Goal: Task Accomplishment & Management: Use online tool/utility

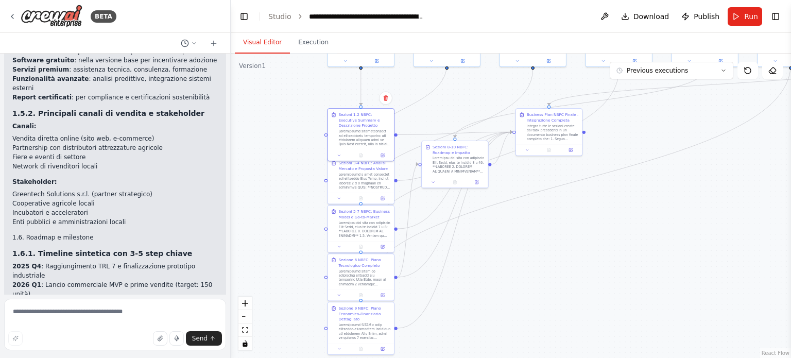
drag, startPoint x: 466, startPoint y: 197, endPoint x: 448, endPoint y: 272, distance: 76.7
click at [448, 272] on div ".deletable-edge-delete-btn { width: 20px; height: 20px; border: 0px solid #ffff…" at bounding box center [511, 206] width 561 height 304
drag, startPoint x: 368, startPoint y: 134, endPoint x: 366, endPoint y: 115, distance: 19.2
click at [366, 115] on div at bounding box center [365, 120] width 52 height 17
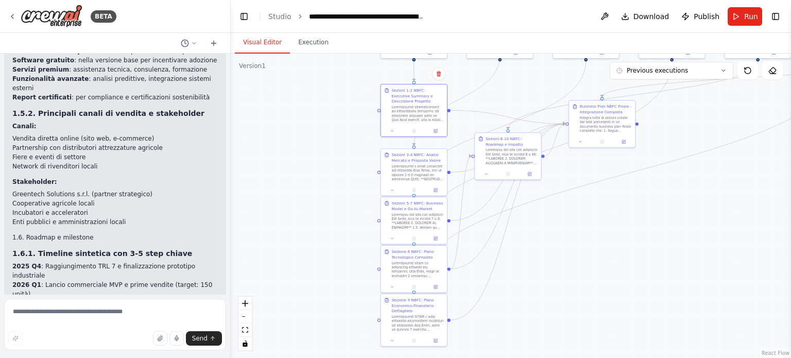
drag, startPoint x: 513, startPoint y: 241, endPoint x: 566, endPoint y: 232, distance: 53.7
click at [566, 232] on div ".deletable-edge-delete-btn { width: 20px; height: 20px; border: 0px solid #ffff…" at bounding box center [511, 206] width 561 height 304
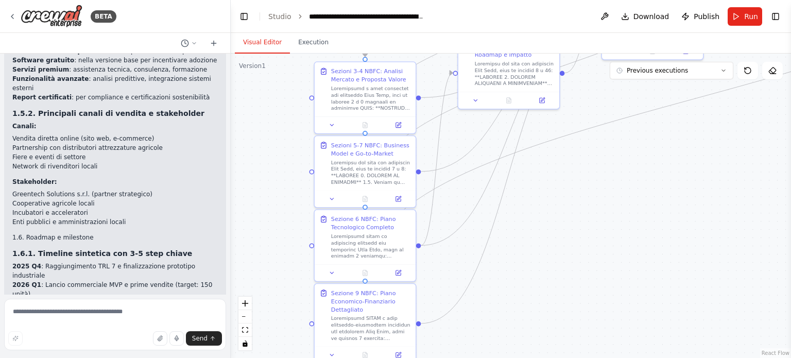
drag, startPoint x: 431, startPoint y: 99, endPoint x: 410, endPoint y: 37, distance: 65.7
click at [410, 37] on div "Visual Editor Execution Version 1 Previous executions Show Tools Hide Agents NB…" at bounding box center [511, 195] width 561 height 325
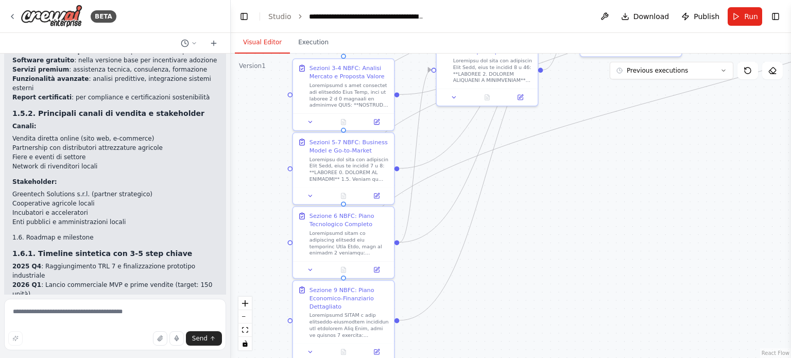
drag, startPoint x: 456, startPoint y: 187, endPoint x: 438, endPoint y: 200, distance: 22.6
click at [438, 200] on div ".deletable-edge-delete-btn { width: 20px; height: 20px; border: 0px solid #ffff…" at bounding box center [511, 206] width 561 height 304
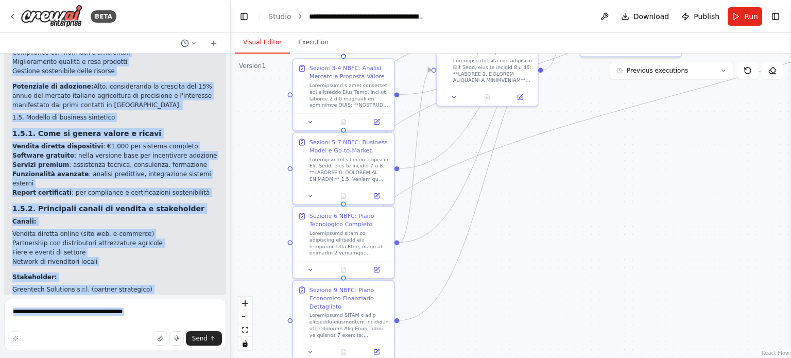
scroll to position [3985, 0]
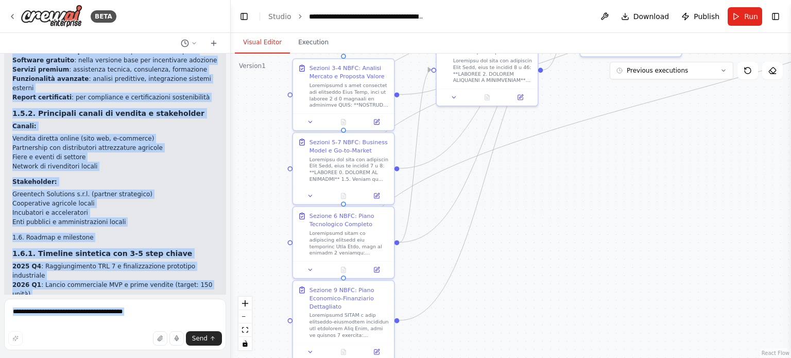
drag, startPoint x: 11, startPoint y: 139, endPoint x: 65, endPoint y: 341, distance: 209.7
click at [65, 341] on div "BETA Hello! I'm the CrewAI assistant. What kind of automation do you want to bu…" at bounding box center [115, 179] width 231 height 358
copy div "1. EXECUTIVE SUMMARY 1.1. Nome e sintesi del progetto Leaf Link è una soluzione…"
click at [117, 319] on textarea at bounding box center [115, 325] width 222 height 52
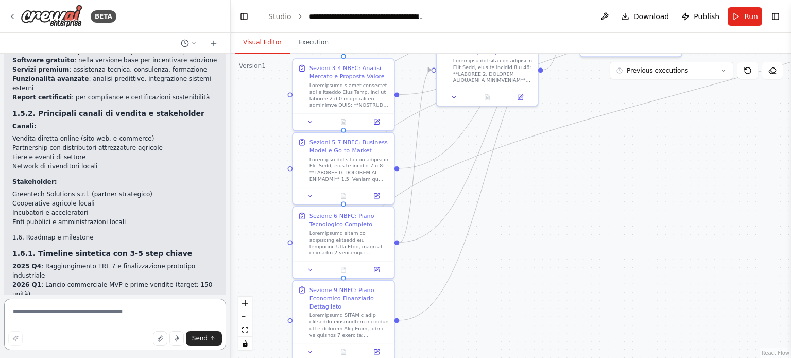
paste textarea "**********"
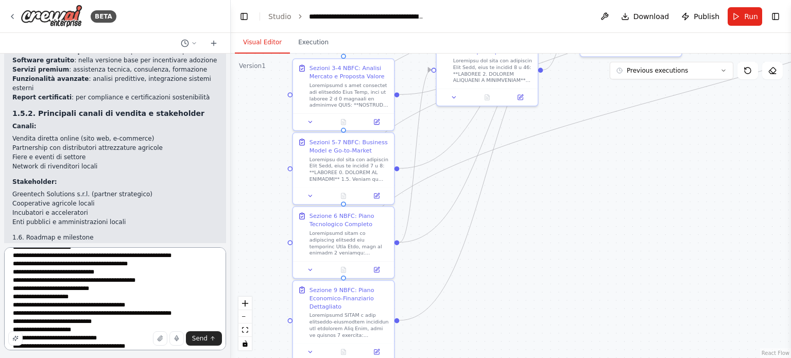
scroll to position [0, 0]
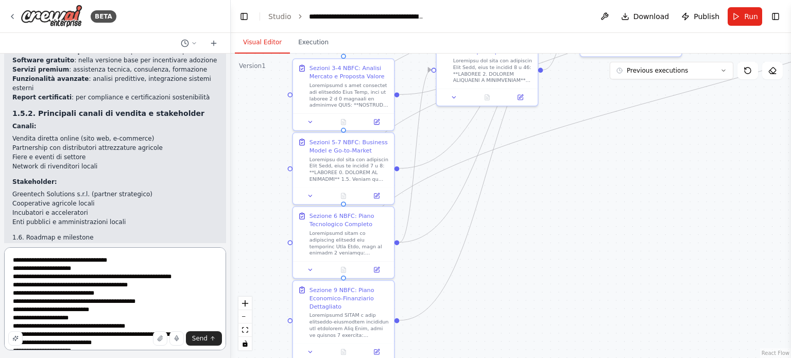
click at [9, 259] on textarea "**********" at bounding box center [115, 298] width 222 height 103
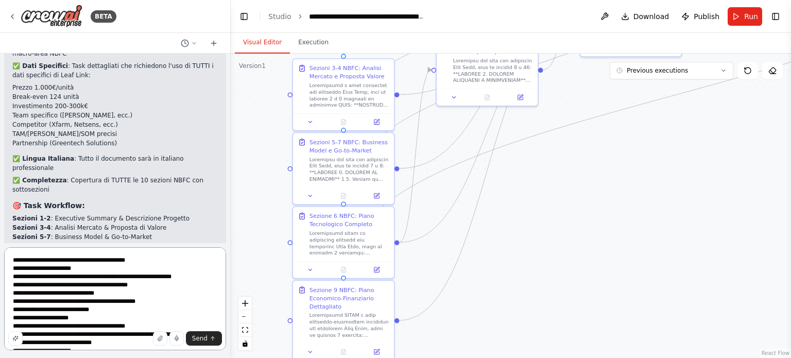
scroll to position [2542, 0]
type textarea "**********"
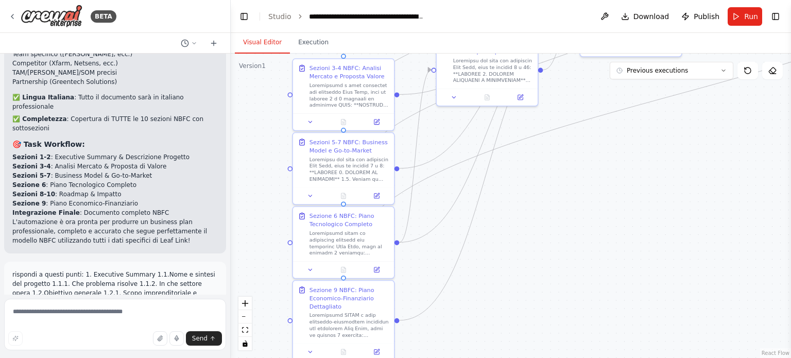
scroll to position [2595, 0]
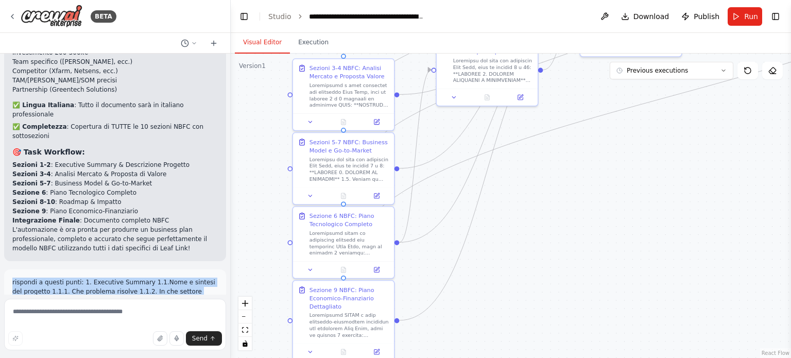
drag, startPoint x: 10, startPoint y: 137, endPoint x: 142, endPoint y: 265, distance: 183.6
click at [142, 269] on div "rispondi a questi punti: 1. Executive Summary 1.1.Nome e sintesi del progetto 1…" at bounding box center [115, 351] width 222 height 165
copy p "rispondi a questi punti: 1. Executive Summary 1.1.Nome e sintesi del progetto 1…"
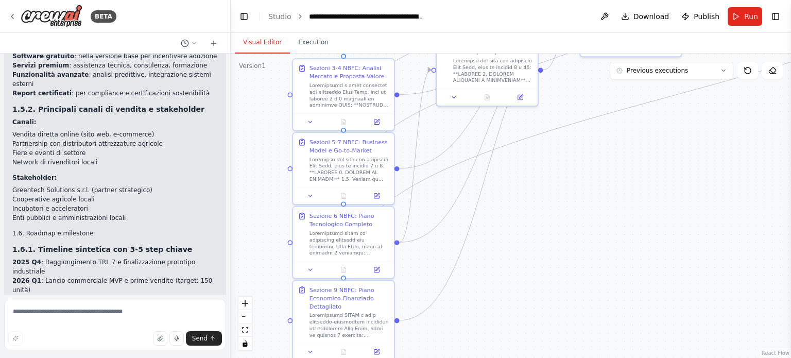
scroll to position [4093, 0]
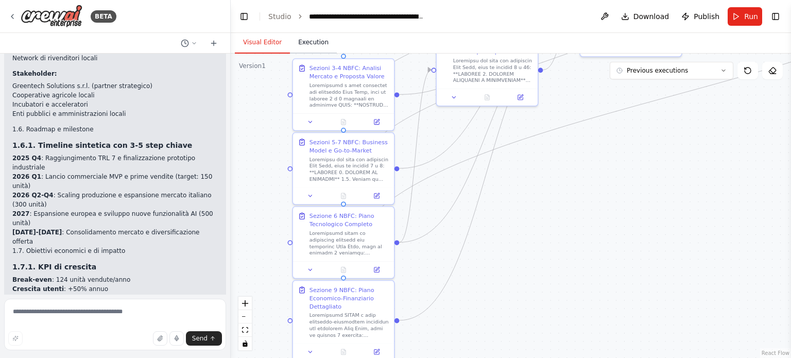
click at [303, 39] on button "Execution" at bounding box center [313, 43] width 47 height 22
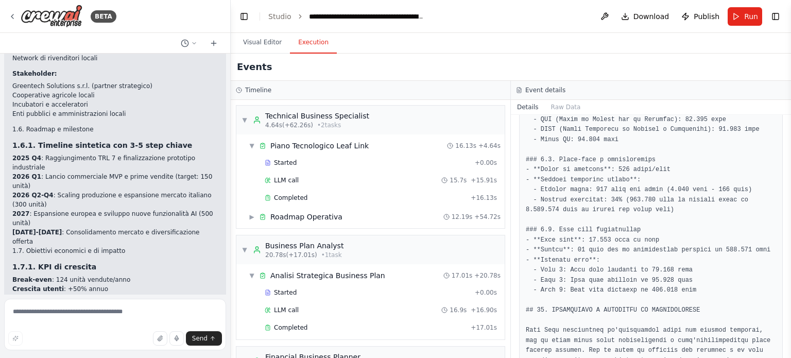
click at [202, 336] on span "Send" at bounding box center [199, 338] width 15 height 8
drag, startPoint x: 12, startPoint y: 205, endPoint x: 41, endPoint y: 251, distance: 54.2
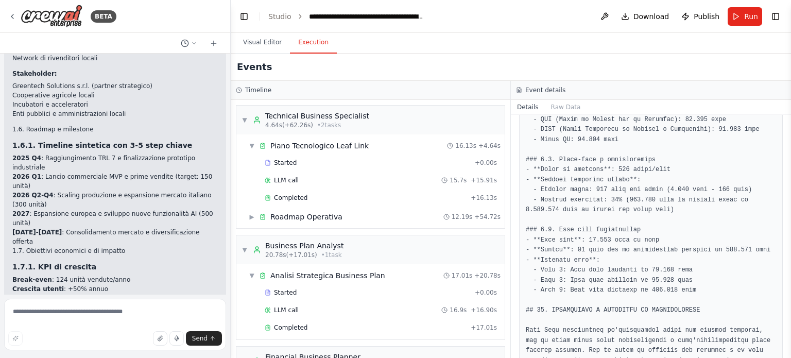
drag, startPoint x: 50, startPoint y: 272, endPoint x: 12, endPoint y: 199, distance: 81.8
copy p "rispondi a questi punti: 2. Descrizione del Progetto / Azienda 2.1. Missione e …"
click at [77, 327] on textarea at bounding box center [115, 325] width 222 height 52
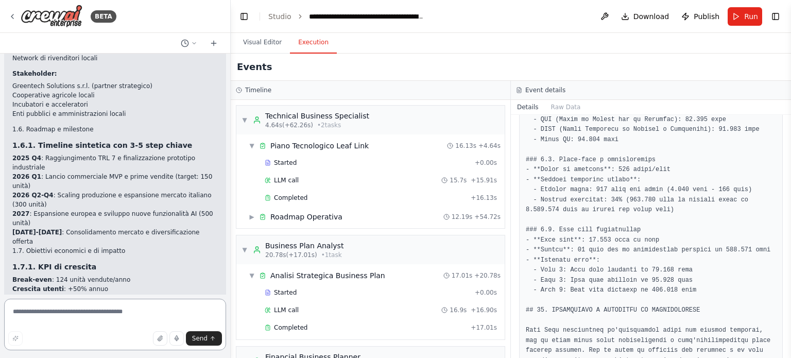
paste textarea "**********"
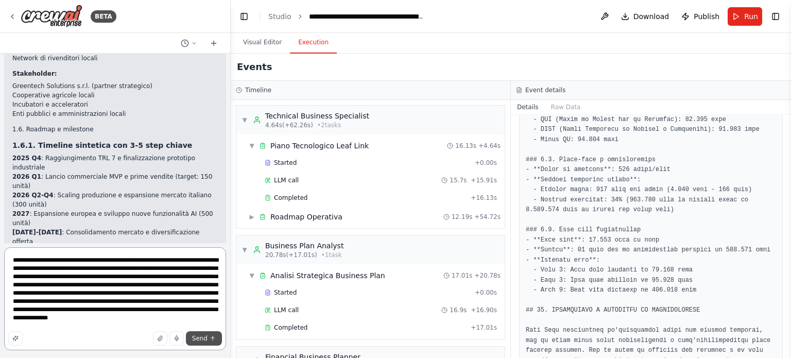
type textarea "**********"
click at [196, 343] on button "Send" at bounding box center [204, 338] width 36 height 14
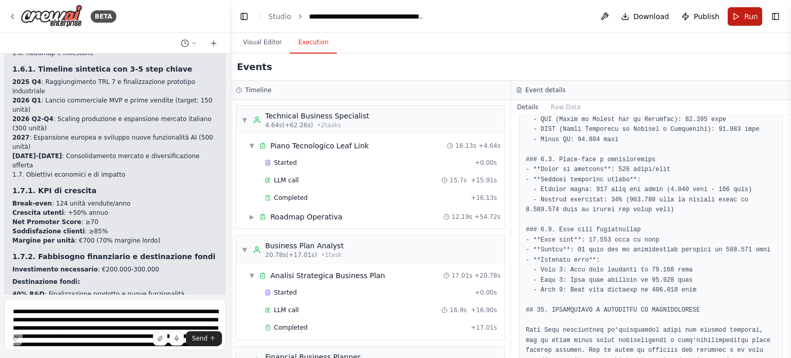
click at [755, 18] on span "Run" at bounding box center [751, 16] width 14 height 10
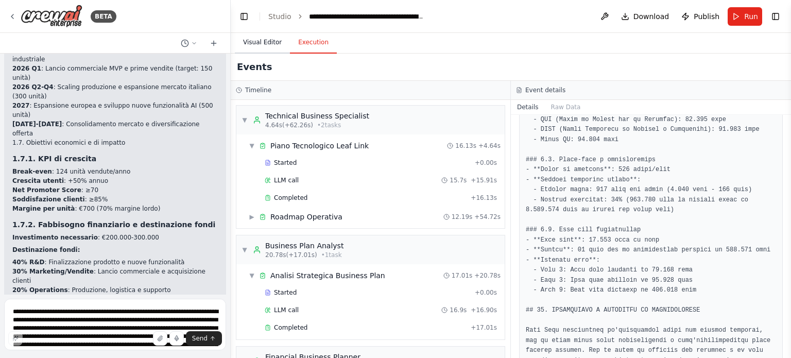
click at [265, 38] on button "Visual Editor" at bounding box center [262, 43] width 55 height 22
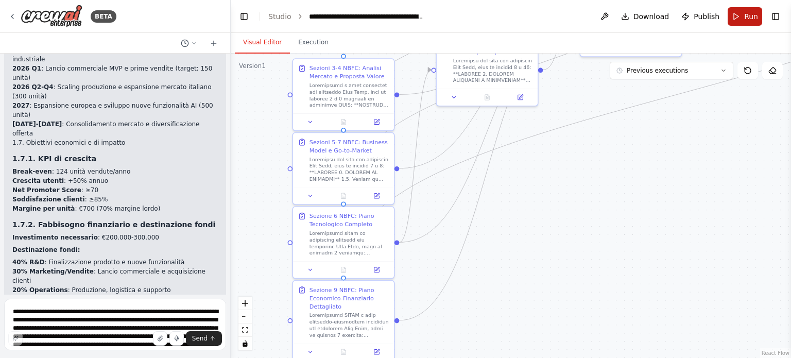
click at [755, 17] on span "Run" at bounding box center [751, 16] width 14 height 10
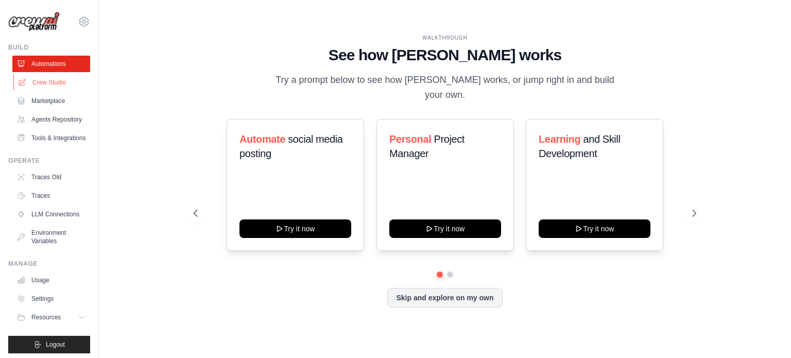
click at [35, 82] on link "Crew Studio" at bounding box center [52, 82] width 78 height 16
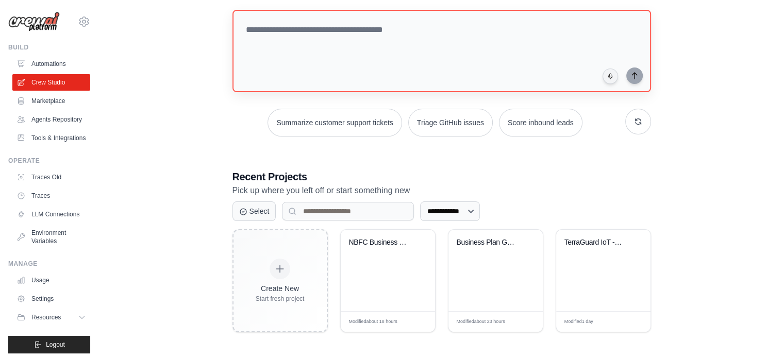
scroll to position [56, 0]
click at [496, 261] on div "Business Plan Generator - Leaf Link..." at bounding box center [495, 270] width 94 height 81
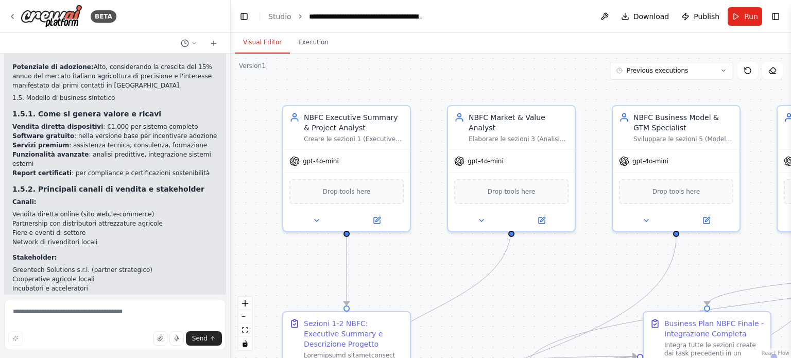
scroll to position [3985, 0]
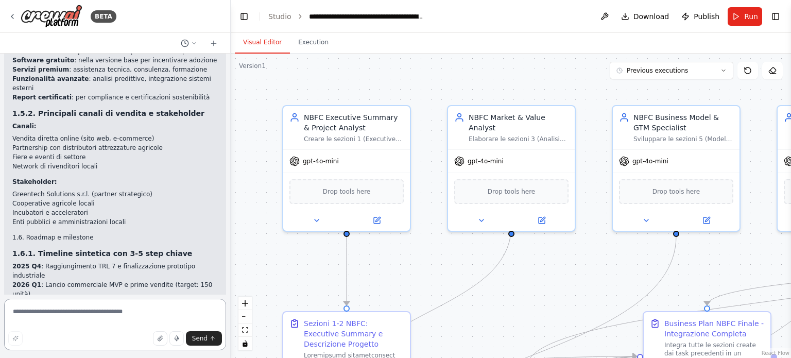
click at [35, 304] on textarea at bounding box center [115, 325] width 222 height 52
paste textarea "**********"
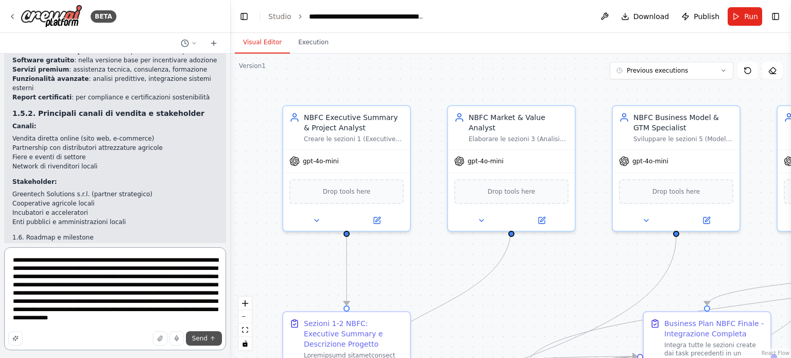
type textarea "**********"
click at [194, 341] on span "Send" at bounding box center [199, 338] width 15 height 8
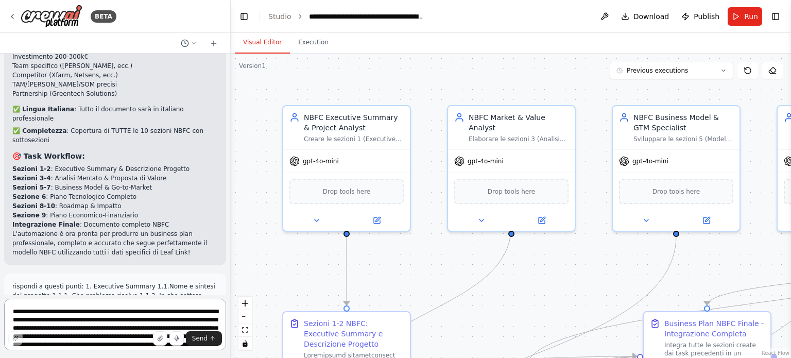
scroll to position [2591, 0]
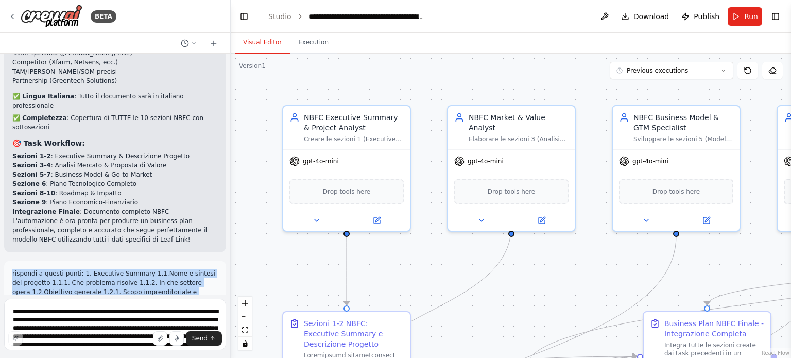
drag, startPoint x: 11, startPoint y: 142, endPoint x: 155, endPoint y: 259, distance: 184.9
click at [155, 261] on div "rispondi a questi punti: 1. Executive Summary 1.1.Nome e sintesi del progetto 1…" at bounding box center [115, 343] width 222 height 165
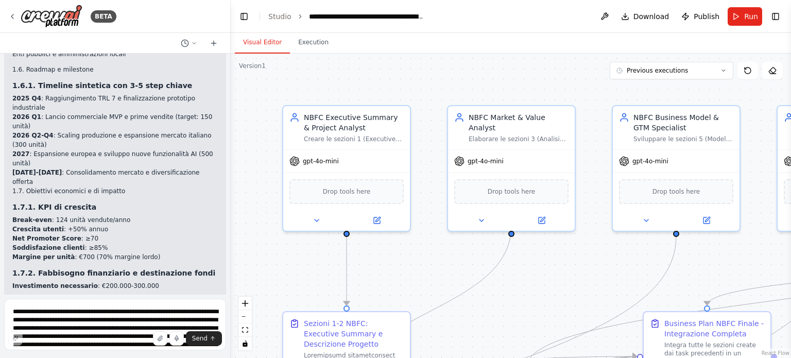
scroll to position [4155, 0]
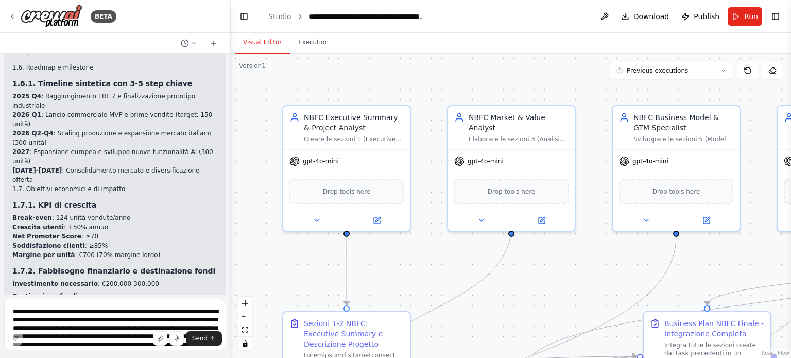
drag, startPoint x: 82, startPoint y: 210, endPoint x: 27, endPoint y: 146, distance: 84.8
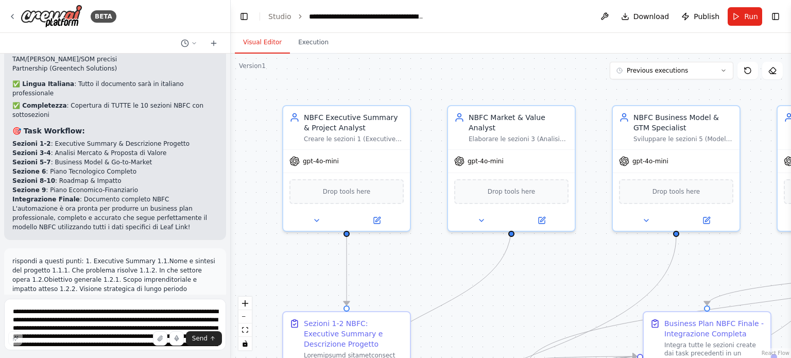
scroll to position [2599, 0]
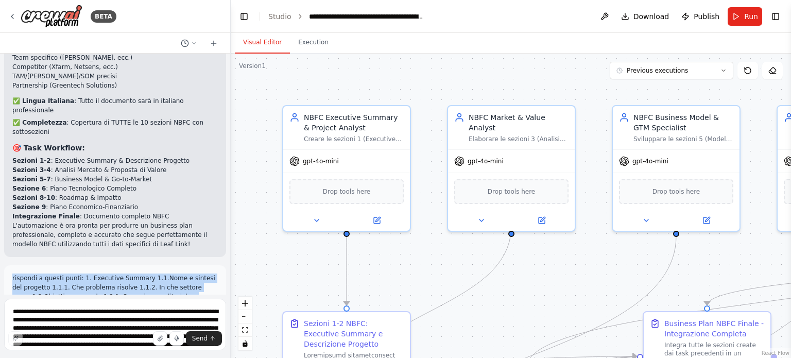
drag, startPoint x: 136, startPoint y: 263, endPoint x: 12, endPoint y: 134, distance: 178.6
click at [12, 274] on p "rispondi a questi punti: 1. Executive Summary 1.1.Nome e sintesi del progetto 1…" at bounding box center [115, 348] width 206 height 148
copy p "rispondi a questi punti: 1. Executive Summary 1.1.Nome e sintesi del progetto 1…"
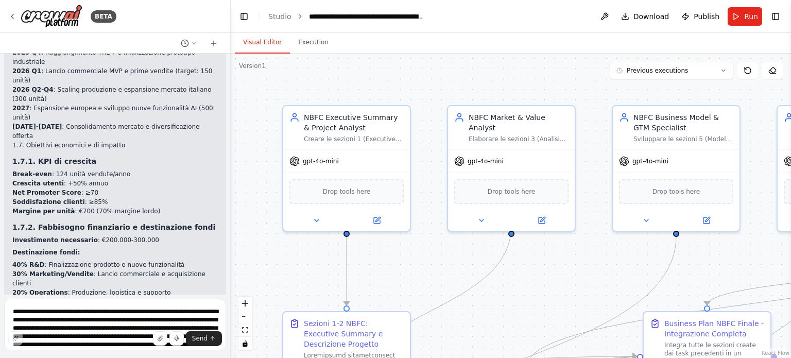
scroll to position [4198, 0]
drag, startPoint x: 11, startPoint y: 96, endPoint x: 73, endPoint y: 179, distance: 103.0
copy p "rispondi a questi punti: 2. Descrizione del Progetto / Azienda 2.1. Missione e …"
click at [75, 318] on textarea "**********" at bounding box center [115, 325] width 222 height 52
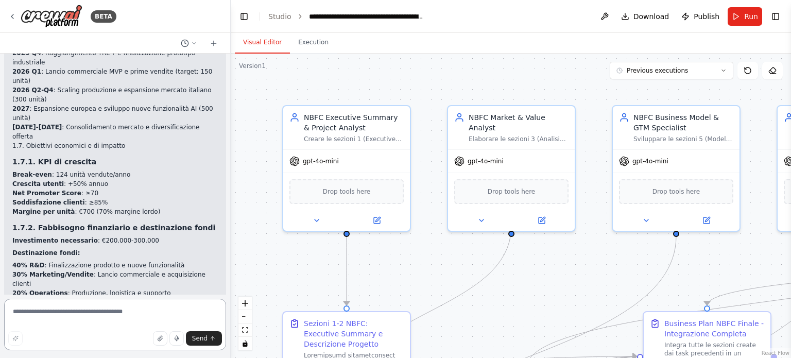
paste textarea "**********"
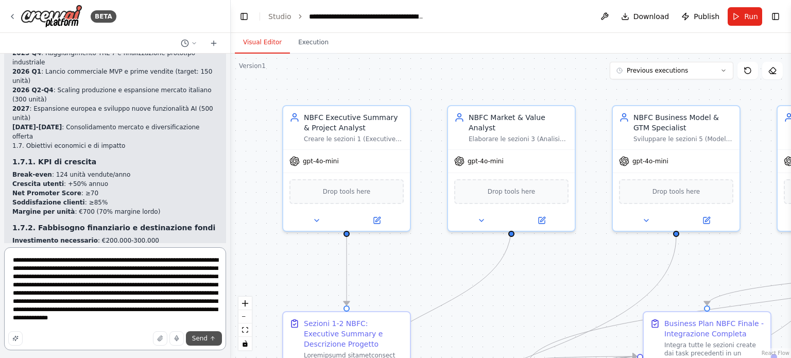
type textarea "**********"
click at [209, 337] on button "Send" at bounding box center [204, 338] width 36 height 14
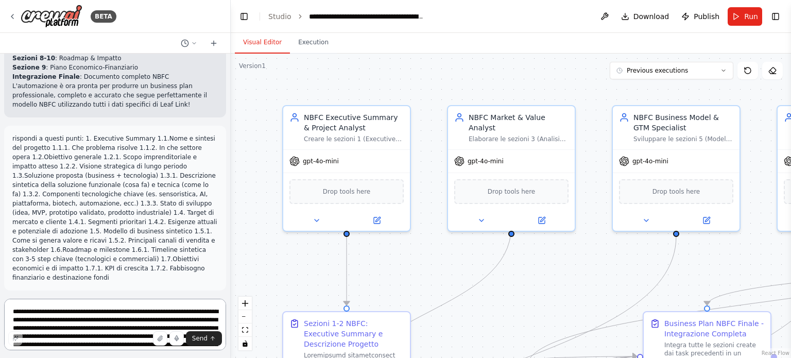
scroll to position [2651, 0]
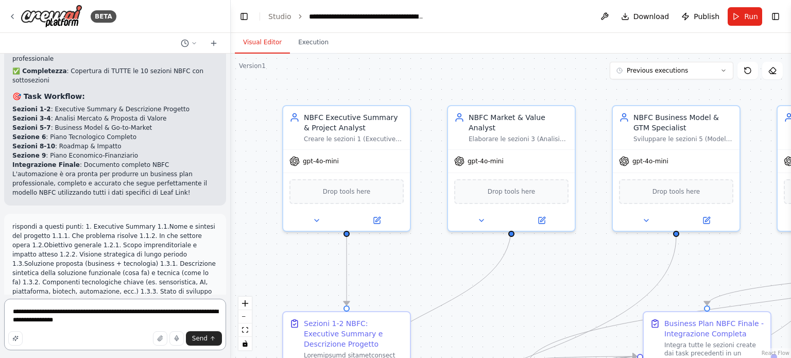
paste textarea "**********"
type textarea "**********"
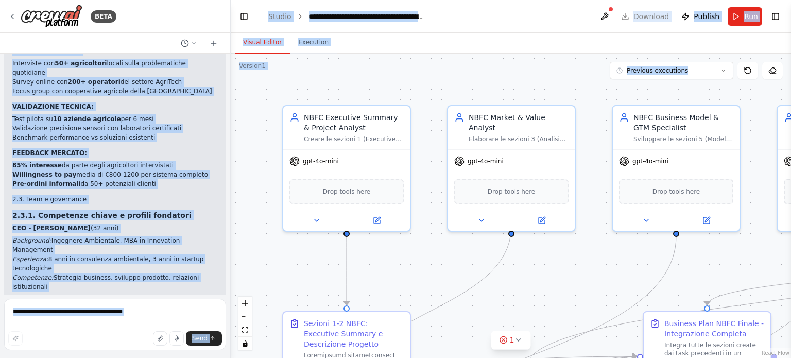
scroll to position [6912, 0]
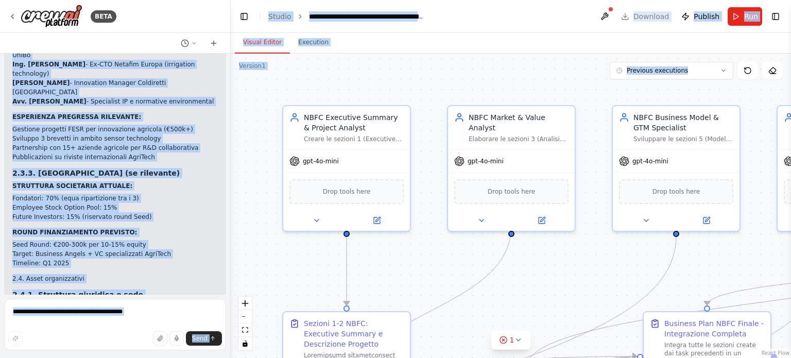
drag, startPoint x: 12, startPoint y: 135, endPoint x: 175, endPoint y: 62, distance: 178.5
copy div "2. DESCRIZIONE DEL PROGETTO / AZIENDA 2.1. Missione e visione MISSIONE Empoweri…"
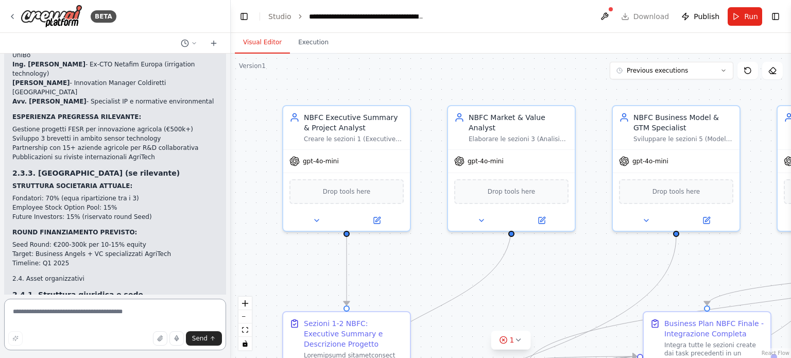
click at [65, 317] on textarea at bounding box center [115, 325] width 222 height 52
paste textarea "**********"
type textarea "**********"
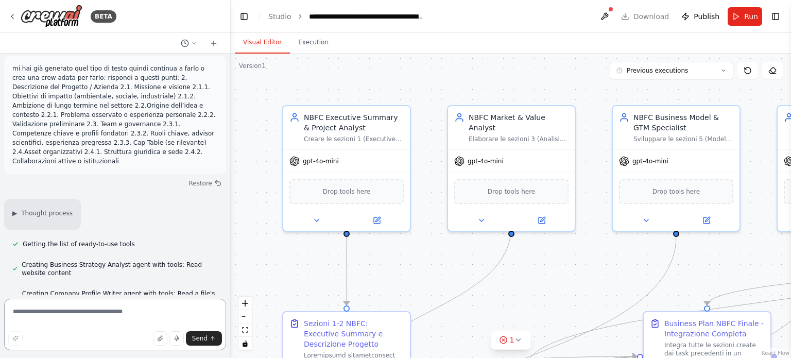
scroll to position [4828, 0]
drag, startPoint x: 12, startPoint y: 144, endPoint x: 92, endPoint y: 282, distance: 160.0
copy p "Crea una crew appositamente e rispondi a queste domande: 3. Analisi del Mercato…"
click at [91, 322] on textarea at bounding box center [115, 325] width 222 height 52
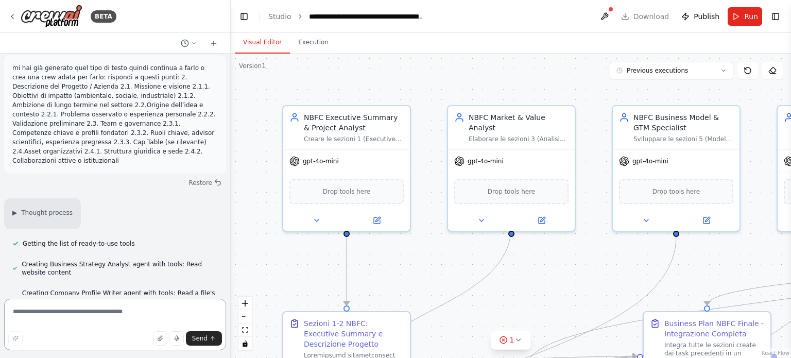
paste textarea "**********"
type textarea "**********"
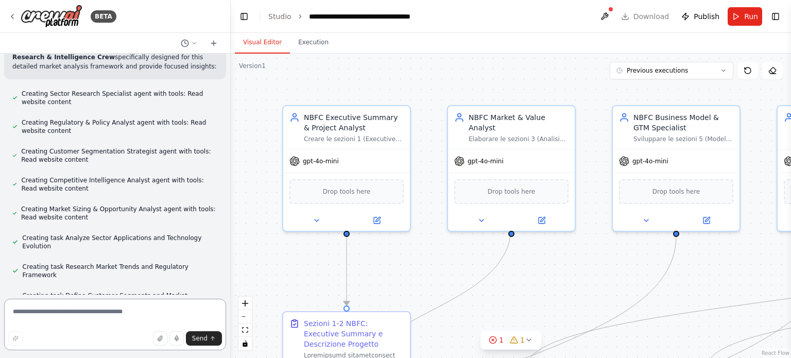
scroll to position [5975, 0]
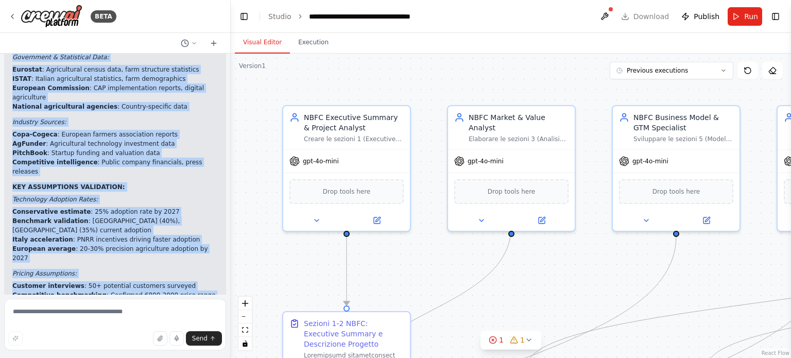
drag, startPoint x: 9, startPoint y: 107, endPoint x: 32, endPoint y: 134, distance: 35.8
click at [32, 134] on div "Hello! I'm the CrewAI assistant. What kind of automation do you want to build? …" at bounding box center [115, 174] width 230 height 241
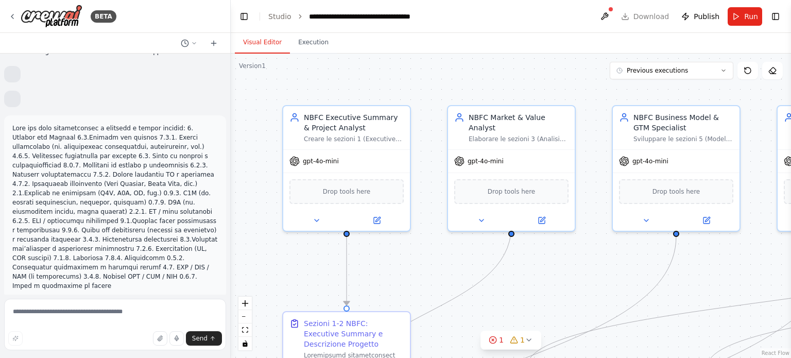
scroll to position [5804, 0]
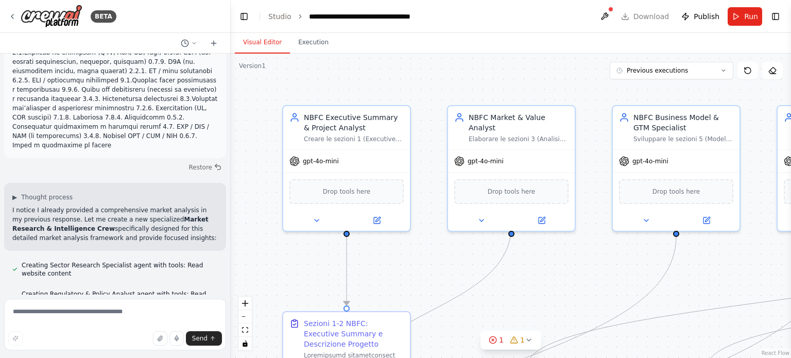
drag, startPoint x: 51, startPoint y: 173, endPoint x: 7, endPoint y: 276, distance: 112.2
click at [7, 276] on div "Hello! I'm the CrewAI assistant. What kind of automation do you want to build? …" at bounding box center [115, 174] width 230 height 241
copy div "Perfect! I've created a specialized Market Research & Intelligence Analysis cre…"
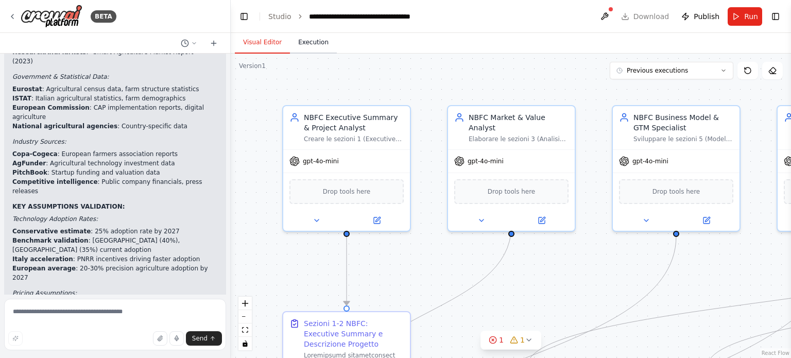
scroll to position [9551, 0]
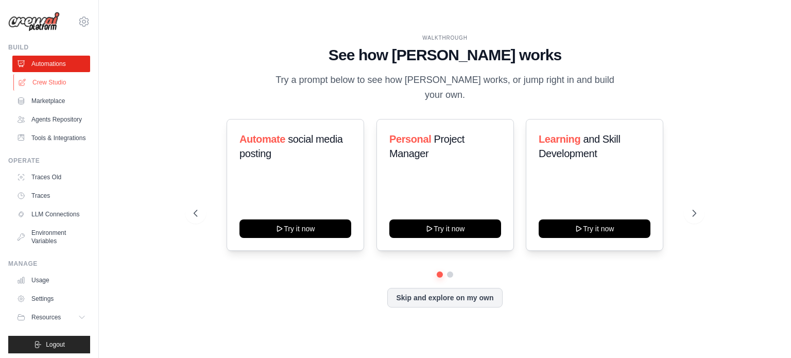
click at [49, 81] on link "Crew Studio" at bounding box center [52, 82] width 78 height 16
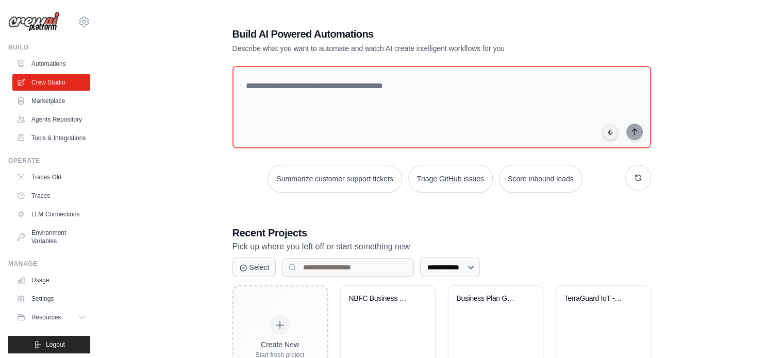
scroll to position [56, 0]
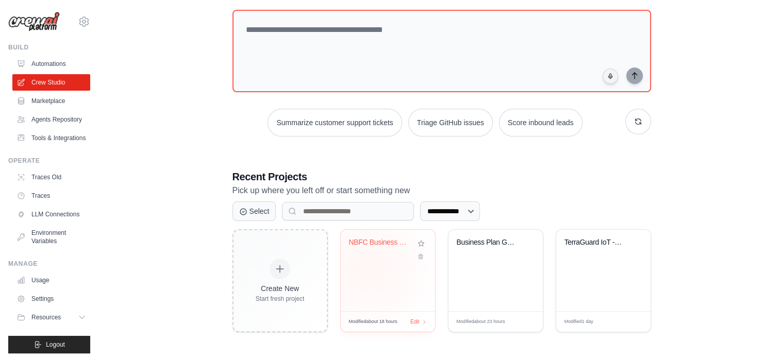
click at [368, 267] on div "NBFC Business Plan LITE - Leaf Link..." at bounding box center [388, 270] width 94 height 81
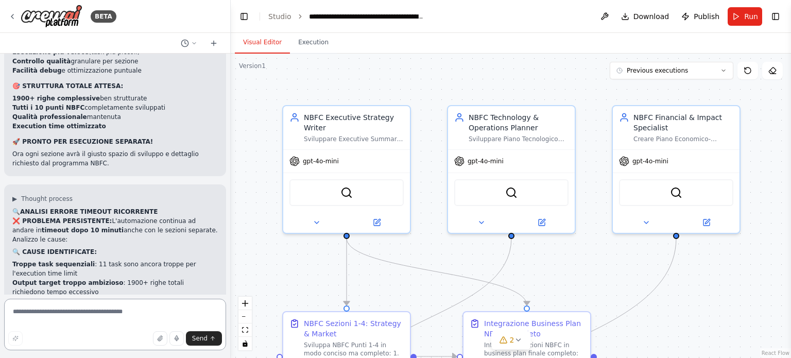
click at [48, 320] on textarea at bounding box center [115, 325] width 222 height 52
paste textarea "**********"
type textarea "**********"
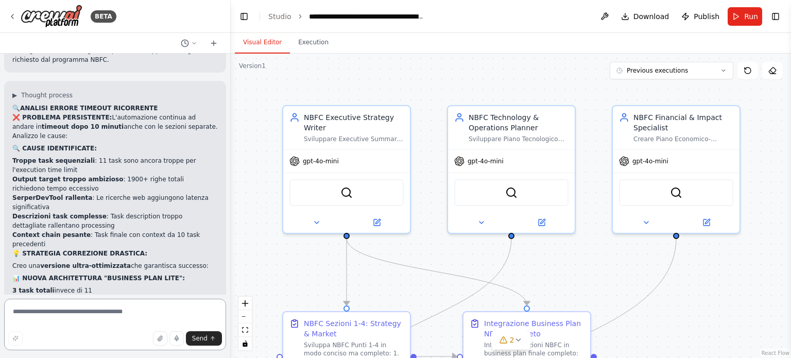
scroll to position [23234, 0]
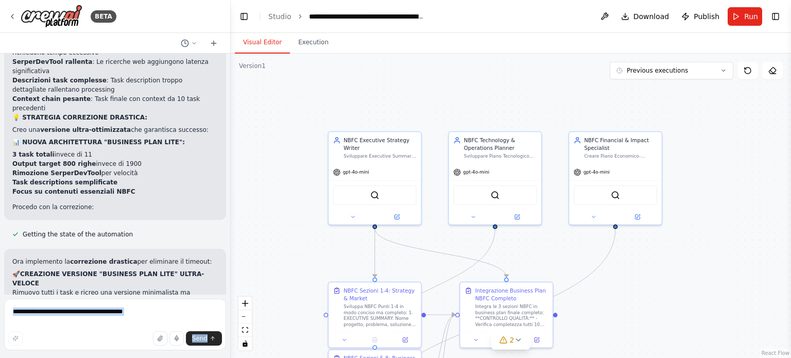
scroll to position [23252, 0]
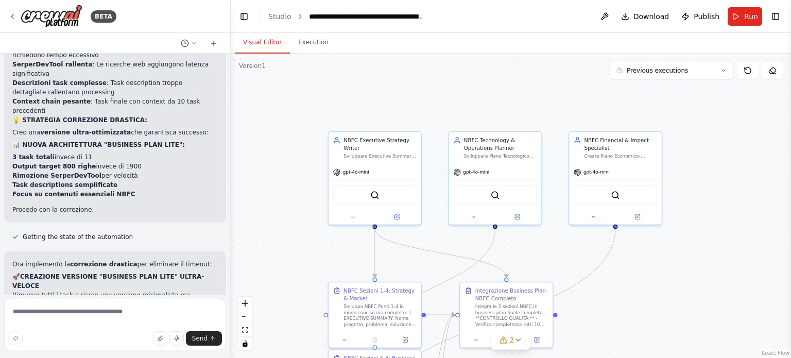
drag, startPoint x: 144, startPoint y: 202, endPoint x: 12, endPoint y: 72, distance: 185.4
copy p "rispondi a questi punti: 1. Executive Summary 1.1.Nome e sintesi del progetto 1…"
click at [62, 307] on textarea at bounding box center [115, 325] width 222 height 52
paste textarea "**********"
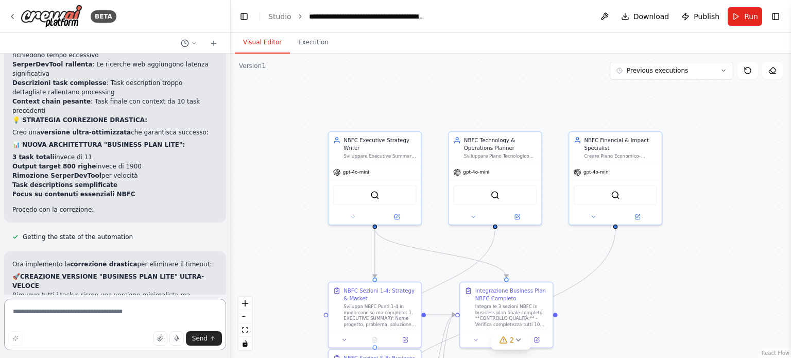
type textarea "**********"
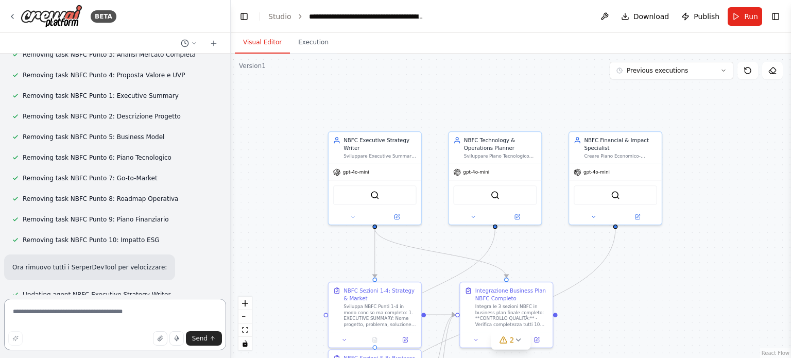
scroll to position [23568, 0]
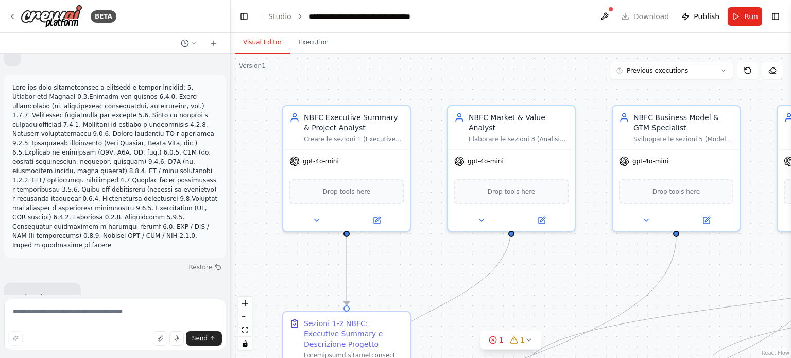
scroll to position [5855, 0]
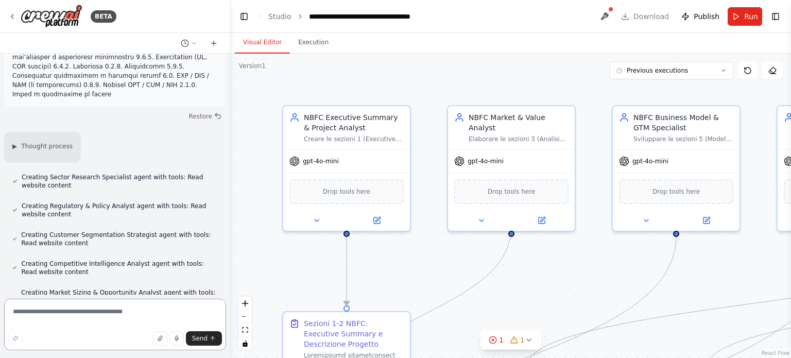
click at [60, 320] on textarea at bounding box center [115, 325] width 222 height 52
paste textarea "**********"
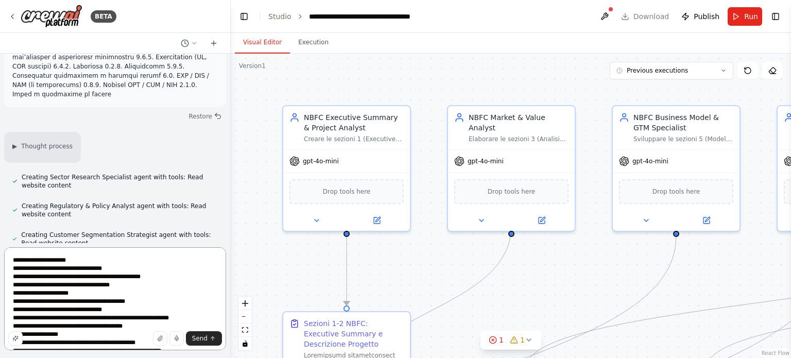
scroll to position [79, 0]
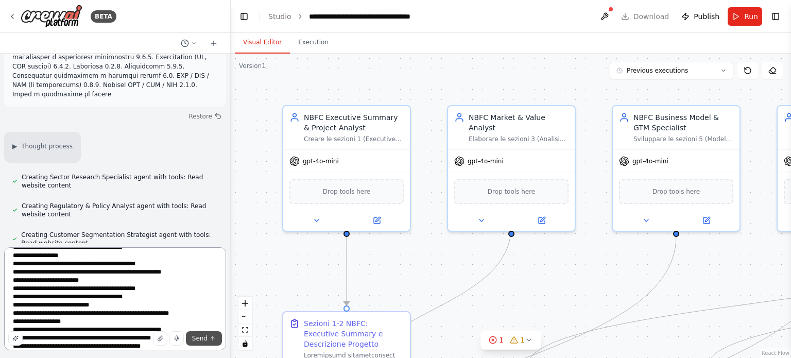
type textarea "**********"
click at [213, 331] on button "Send" at bounding box center [204, 338] width 36 height 14
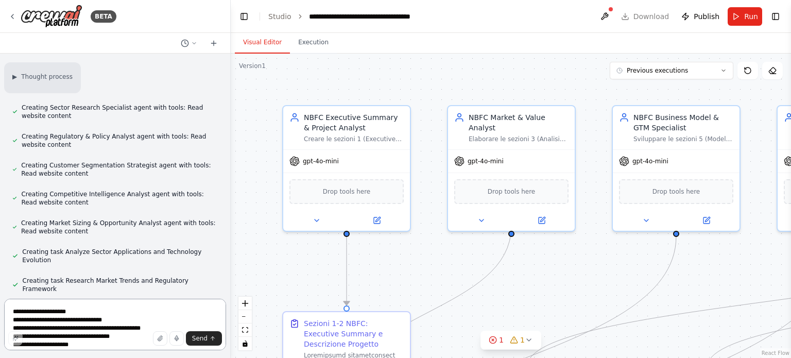
scroll to position [5925, 0]
drag, startPoint x: 12, startPoint y: 155, endPoint x: 122, endPoint y: 266, distance: 155.6
copy li "Proposta di Valore 4.1.Problema che si vuole risolvere 4.1.1. Analisi delle ine…"
click at [79, 323] on textarea "**********" at bounding box center [115, 325] width 222 height 52
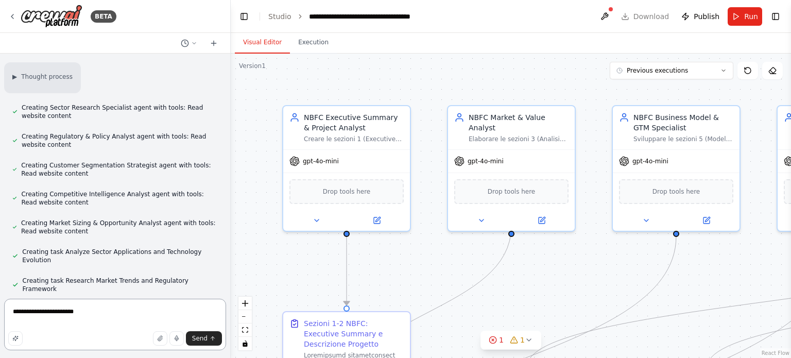
paste textarea "**********"
type textarea "**********"
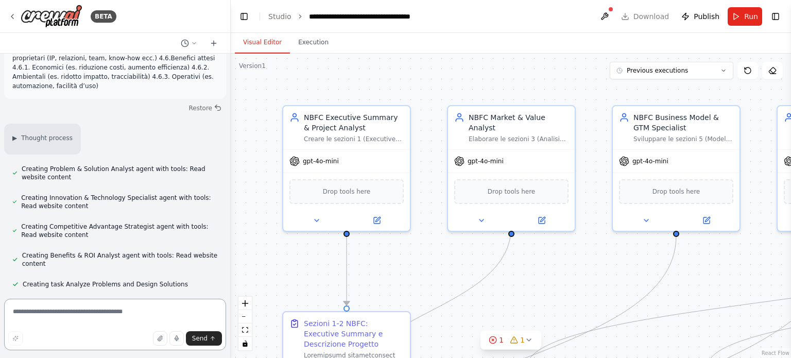
scroll to position [6449, 0]
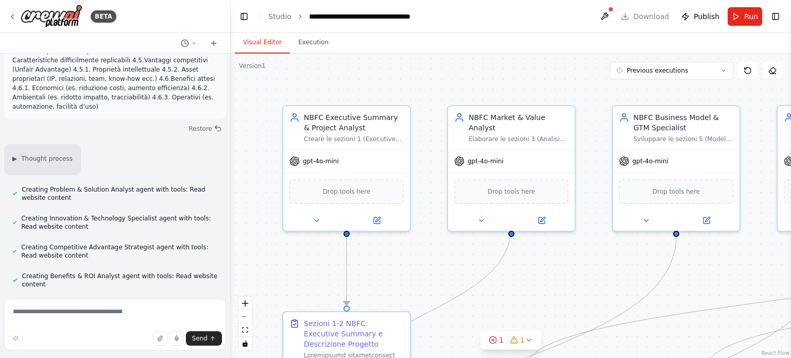
drag, startPoint x: 11, startPoint y: 143, endPoint x: 122, endPoint y: 257, distance: 159.2
copy p "rispondi a questi punti Proposta di Valore 4.1.Problema che si vuole risolvere …"
click at [118, 324] on textarea at bounding box center [115, 325] width 222 height 52
paste textarea "**********"
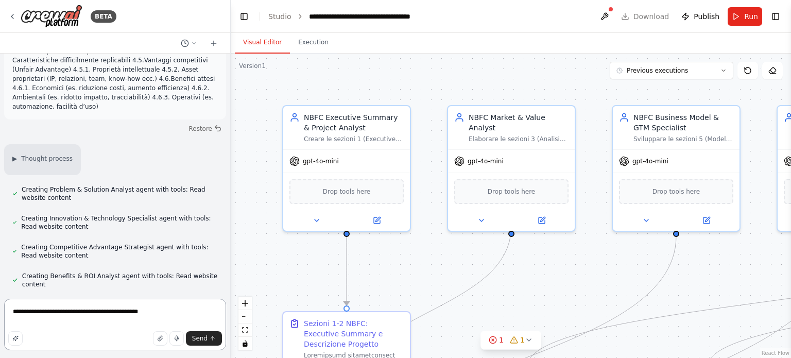
type textarea "**********"
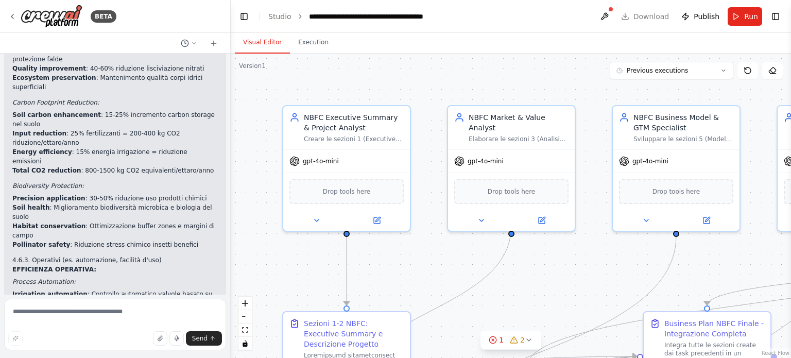
scroll to position [11485, 0]
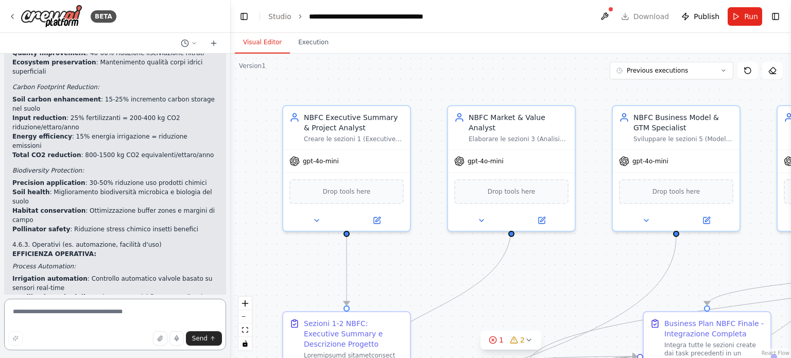
click at [35, 315] on textarea at bounding box center [115, 325] width 222 height 52
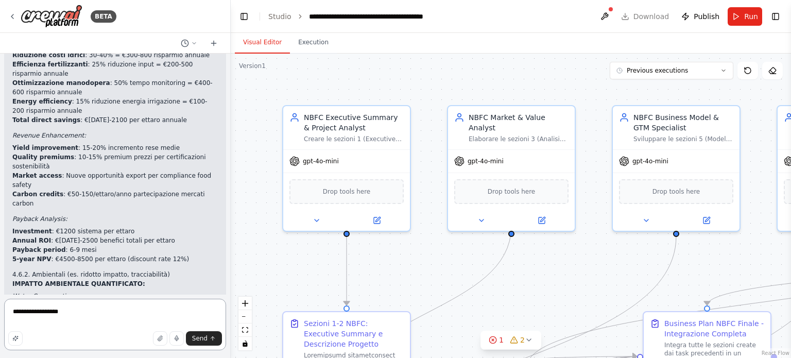
scroll to position [11195, 0]
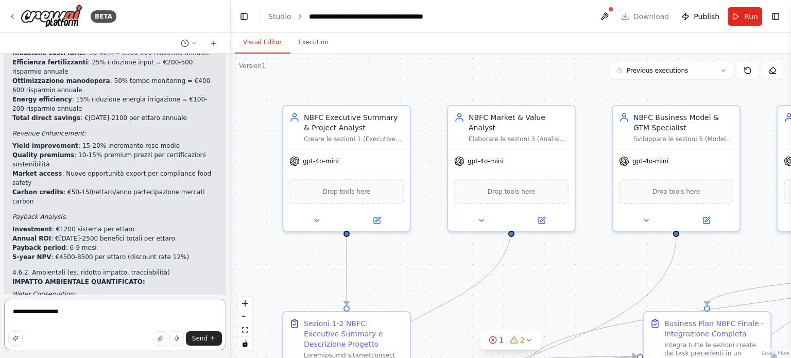
type textarea "**********"
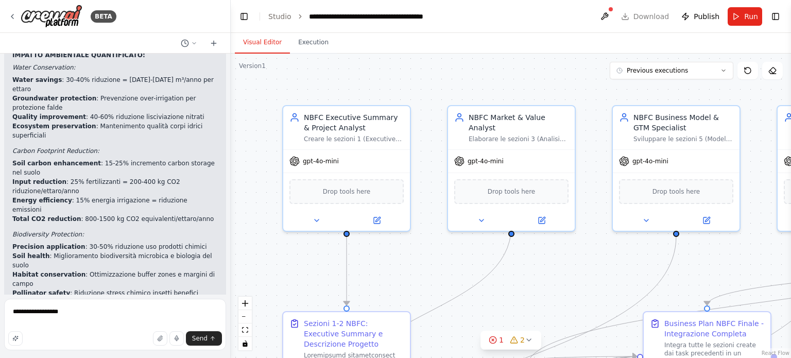
scroll to position [11423, 0]
drag, startPoint x: 15, startPoint y: 109, endPoint x: 103, endPoint y: 206, distance: 131.0
copy div "✅ COMPLETED SECTIONS: 4.1 Problema che si vuole risolvere ✅ 4.1.1 Inefficienze …"
click at [216, 336] on button "Send" at bounding box center [204, 338] width 36 height 14
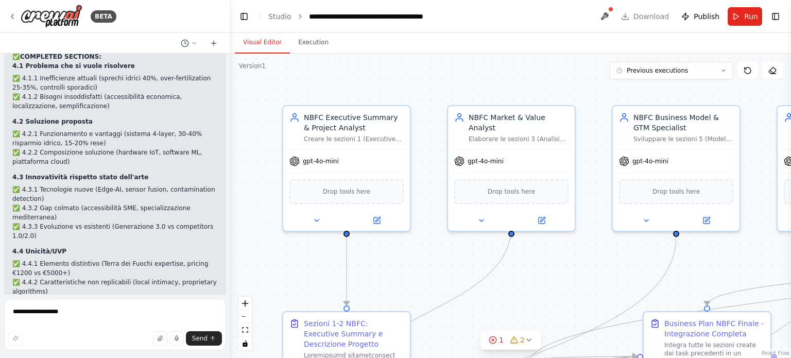
scroll to position [12039, 0]
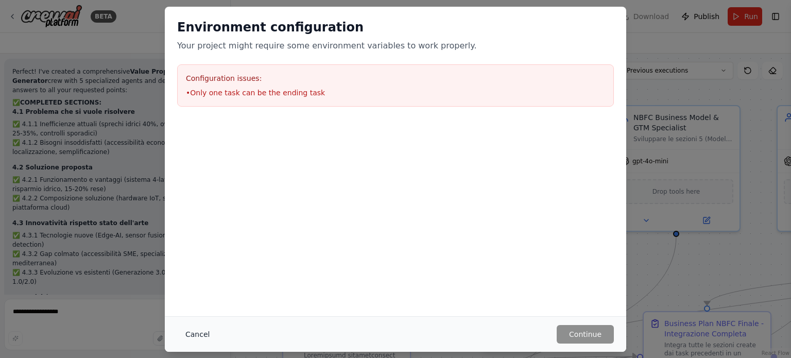
click at [200, 327] on button "Cancel" at bounding box center [197, 334] width 41 height 19
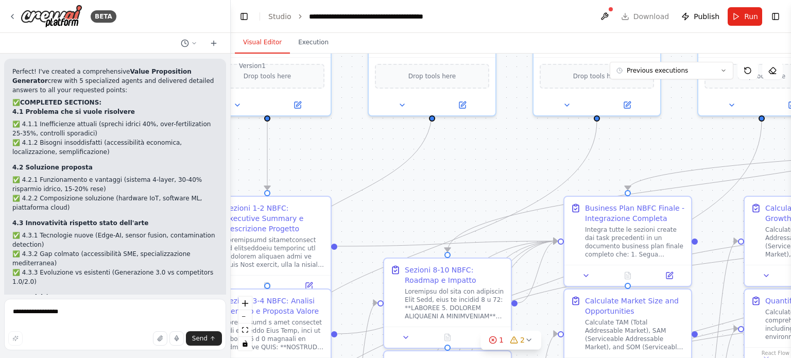
drag, startPoint x: 462, startPoint y: 272, endPoint x: 376, endPoint y: 141, distance: 155.9
click at [376, 141] on div ".deletable-edge-delete-btn { width: 20px; height: 20px; border: 0px solid #ffff…" at bounding box center [511, 206] width 561 height 304
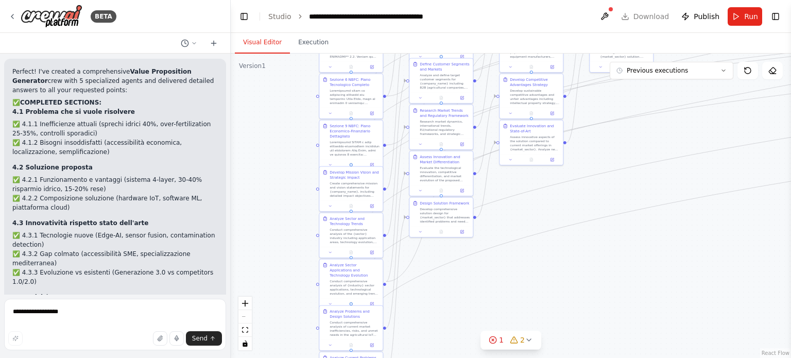
drag, startPoint x: 599, startPoint y: 337, endPoint x: 604, endPoint y: 90, distance: 247.4
click at [604, 90] on div ".deletable-edge-delete-btn { width: 20px; height: 20px; border: 0px solid #ffff…" at bounding box center [511, 206] width 561 height 304
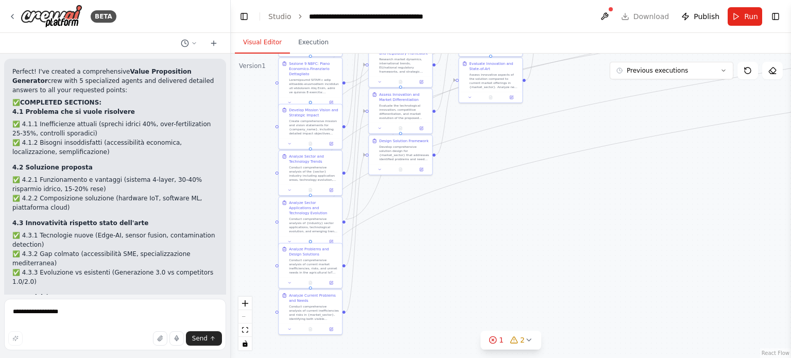
drag, startPoint x: 522, startPoint y: 282, endPoint x: 476, endPoint y: 200, distance: 94.6
click at [476, 200] on div ".deletable-edge-delete-btn { width: 20px; height: 20px; border: 0px solid #ffff…" at bounding box center [511, 206] width 561 height 304
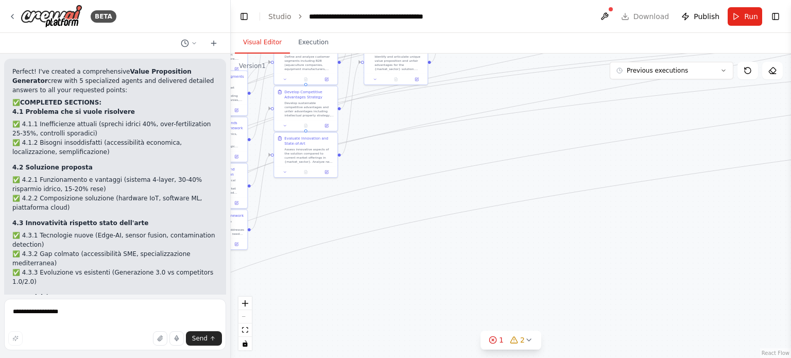
drag, startPoint x: 535, startPoint y: 193, endPoint x: 278, endPoint y: 353, distance: 302.2
click at [278, 353] on div ".deletable-edge-delete-btn { width: 20px; height: 20px; border: 0px solid #ffff…" at bounding box center [511, 206] width 561 height 304
drag, startPoint x: 513, startPoint y: 248, endPoint x: 361, endPoint y: 318, distance: 168.0
click at [361, 318] on div ".deletable-edge-delete-btn { width: 20px; height: 20px; border: 0px solid #ffff…" at bounding box center [511, 206] width 561 height 304
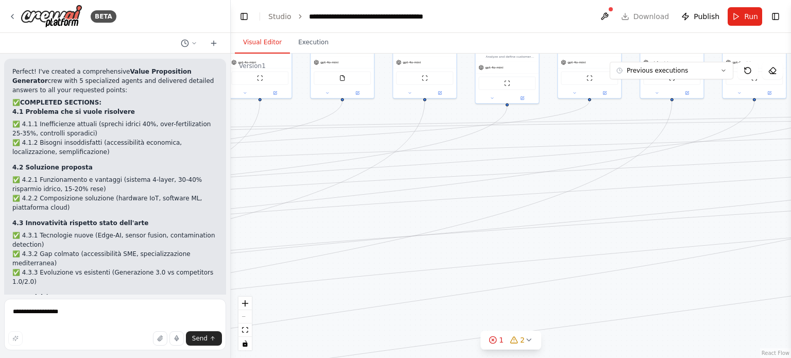
drag, startPoint x: 587, startPoint y: 224, endPoint x: 359, endPoint y: 308, distance: 243.7
click at [359, 308] on div ".deletable-edge-delete-btn { width: 20px; height: 20px; border: 0px solid #ffff…" at bounding box center [511, 206] width 561 height 304
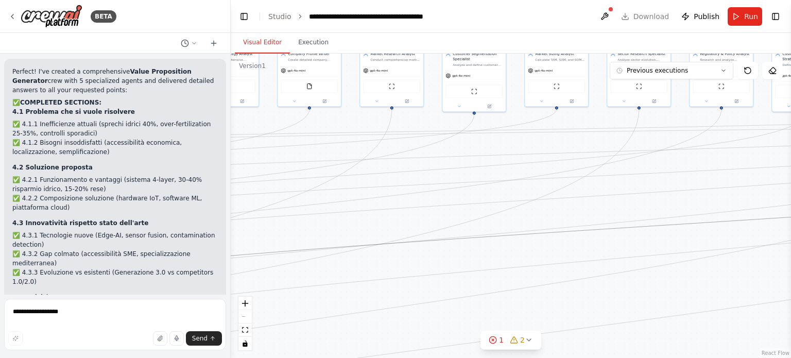
drag, startPoint x: 419, startPoint y: 239, endPoint x: 381, endPoint y: 379, distance: 145.7
click at [381, 358] on html "BETA Hello! I'm the CrewAI assistant. What kind of automation do you want to bu…" at bounding box center [395, 179] width 791 height 358
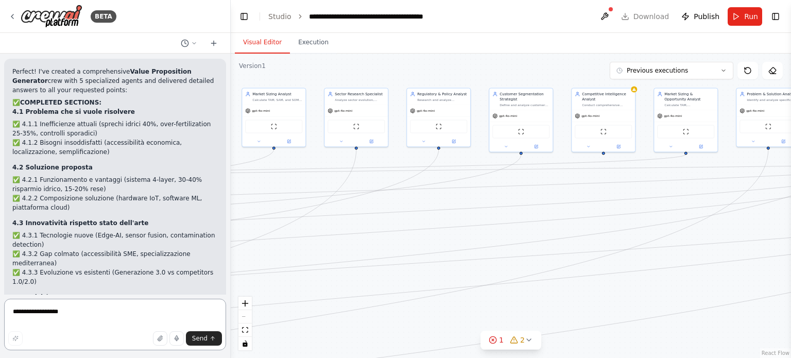
drag, startPoint x: 480, startPoint y: 231, endPoint x: 194, endPoint y: 272, distance: 288.8
click at [194, 272] on div "BETA Hello! I'm the CrewAI assistant. What kind of automation do you want to bu…" at bounding box center [395, 179] width 791 height 358
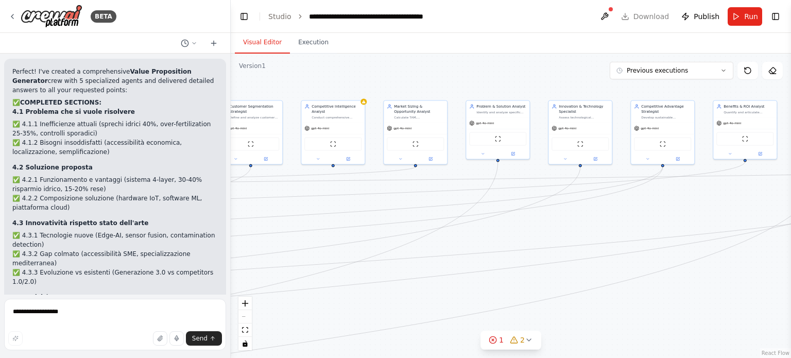
drag, startPoint x: 539, startPoint y: 274, endPoint x: 274, endPoint y: 281, distance: 265.5
click at [274, 281] on div ".deletable-edge-delete-btn { width: 20px; height: 20px; border: 0px solid #ffff…" at bounding box center [511, 206] width 561 height 304
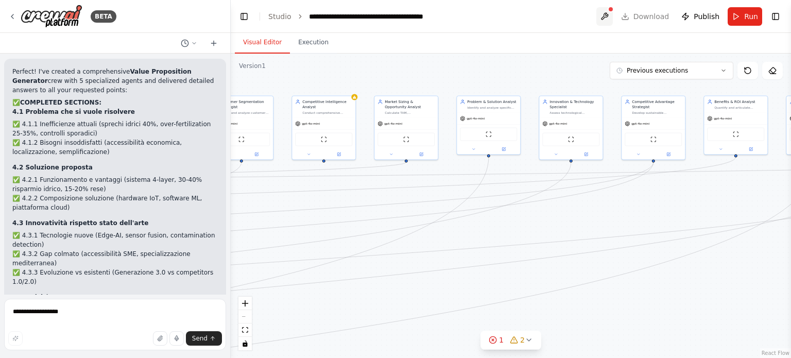
click at [613, 14] on button at bounding box center [605, 16] width 16 height 19
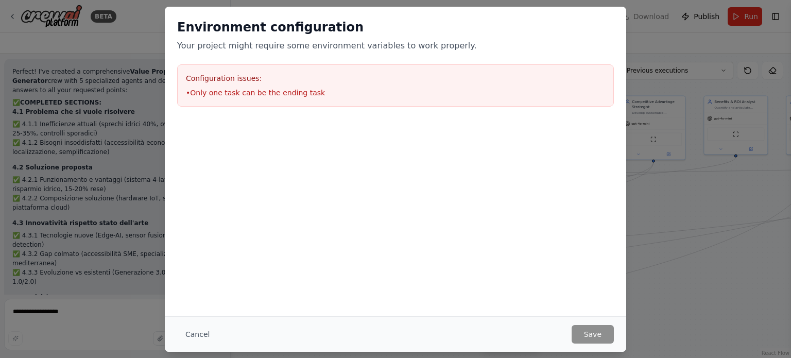
click at [245, 103] on div "Configuration issues: • Only one task can be the ending task" at bounding box center [395, 85] width 437 height 42
click at [188, 342] on button "Cancel" at bounding box center [197, 334] width 41 height 19
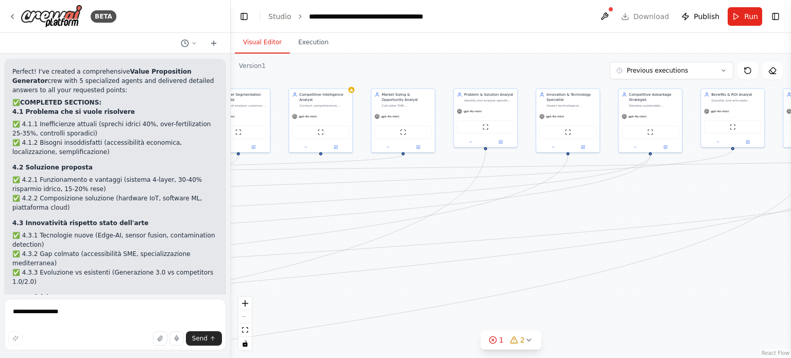
drag, startPoint x: 414, startPoint y: 238, endPoint x: 405, endPoint y: 158, distance: 80.3
click at [403, 165] on div ".deletable-edge-delete-btn { width: 20px; height: 20px; border: 0px solid #ffff…" at bounding box center [511, 206] width 561 height 304
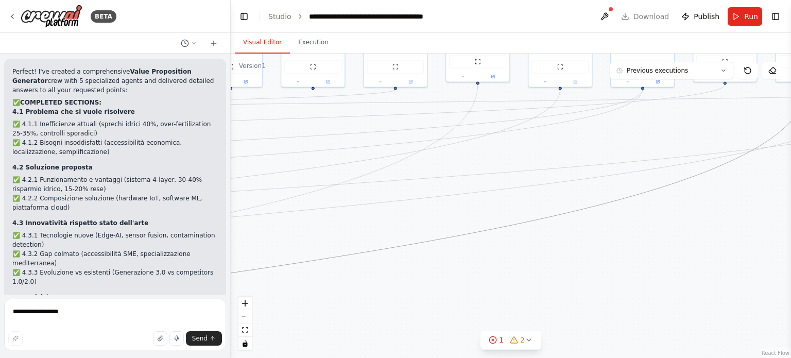
drag, startPoint x: 557, startPoint y: 214, endPoint x: 265, endPoint y: 307, distance: 306.3
click at [265, 307] on div ".deletable-edge-delete-btn { width: 20px; height: 20px; border: 0px solid #ffff…" at bounding box center [511, 206] width 561 height 304
drag, startPoint x: 394, startPoint y: 204, endPoint x: 749, endPoint y: 95, distance: 371.1
click at [749, 95] on div ".deletable-edge-delete-btn { width: 20px; height: 20px; border: 0px solid #ffff…" at bounding box center [511, 206] width 561 height 304
click at [246, 319] on div "React Flow controls" at bounding box center [245, 324] width 13 height 54
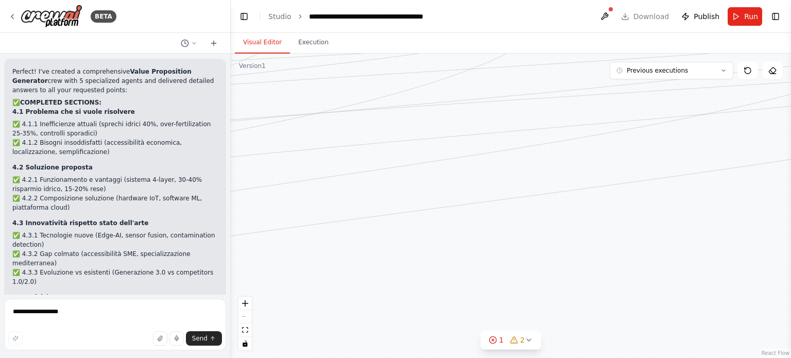
drag, startPoint x: 330, startPoint y: 235, endPoint x: 687, endPoint y: 224, distance: 357.2
click at [687, 224] on div ".deletable-edge-delete-btn { width: 20px; height: 20px; border: 0px solid #ffff…" at bounding box center [511, 206] width 561 height 304
drag, startPoint x: 313, startPoint y: 163, endPoint x: 791, endPoint y: 165, distance: 477.6
click at [791, 165] on div "BETA Hello! I'm the CrewAI assistant. What kind of automation do you want to bu…" at bounding box center [395, 179] width 791 height 358
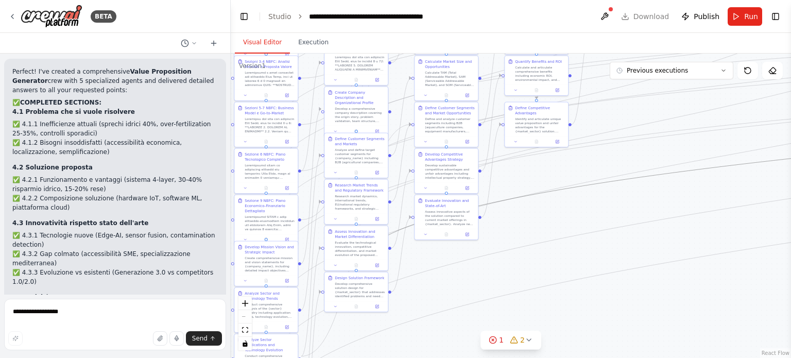
drag, startPoint x: 544, startPoint y: 192, endPoint x: 443, endPoint y: 326, distance: 167.8
click at [443, 326] on div ".deletable-edge-delete-btn { width: 20px; height: 20px; border: 0px solid #ffff…" at bounding box center [511, 206] width 561 height 304
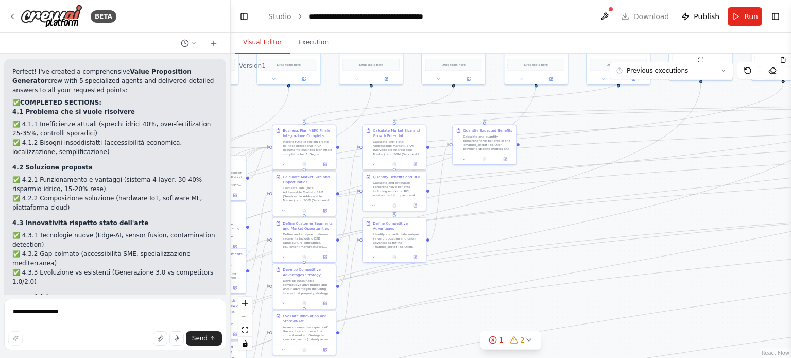
drag, startPoint x: 604, startPoint y: 199, endPoint x: 460, endPoint y: 315, distance: 184.7
click at [460, 315] on div ".deletable-edge-delete-btn { width: 20px; height: 20px; border: 0px solid #ffff…" at bounding box center [511, 206] width 561 height 304
drag, startPoint x: 478, startPoint y: 150, endPoint x: 519, endPoint y: 224, distance: 84.9
click at [519, 224] on div "Quantify Expected Benefits Calculate and quantify comprehensive benefits of the…" at bounding box center [524, 216] width 64 height 41
drag, startPoint x: 425, startPoint y: 190, endPoint x: 526, endPoint y: 193, distance: 100.5
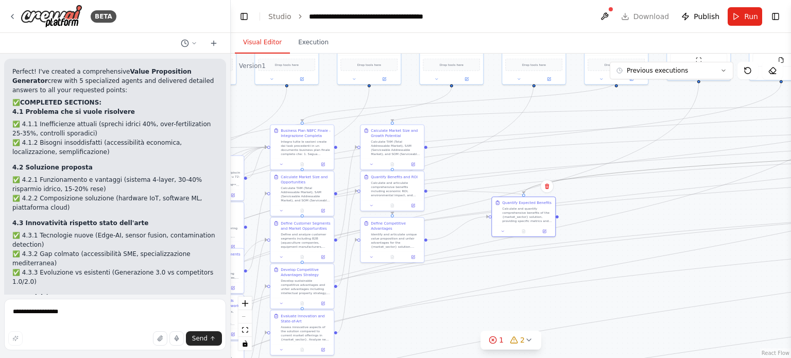
click at [344, 148] on div ".deletable-edge-delete-btn { width: 20px; height: 20px; border: 0px solid #ffff…" at bounding box center [204, 72] width 280 height 153
drag, startPoint x: 427, startPoint y: 189, endPoint x: 486, endPoint y: 214, distance: 65.1
click at [344, 148] on div ".deletable-edge-delete-btn { width: 20px; height: 20px; border: 0px solid #ffff…" at bounding box center [204, 72] width 280 height 153
drag, startPoint x: 426, startPoint y: 147, endPoint x: 302, endPoint y: 121, distance: 126.4
click at [302, 121] on div "NBFC Executive Summary & Project Analyst Creare le sezioni 1 (Executive Summary…" at bounding box center [204, 72] width 280 height 153
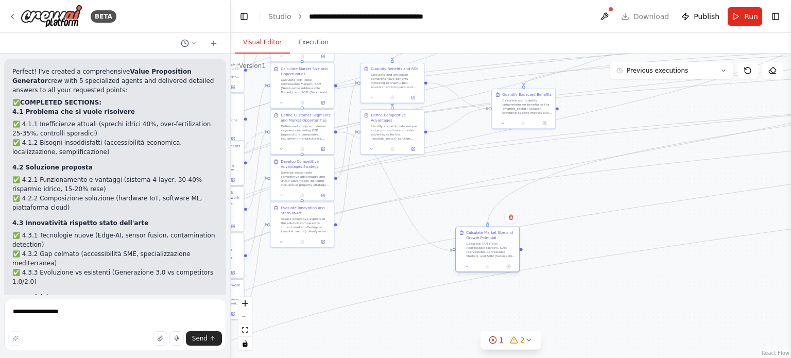
drag, startPoint x: 399, startPoint y: 144, endPoint x: 493, endPoint y: 251, distance: 142.4
click at [493, 251] on div "Calculate TAM (Total Addressable Market), SAM (Serviceable Addressable Market),…" at bounding box center [491, 250] width 50 height 16
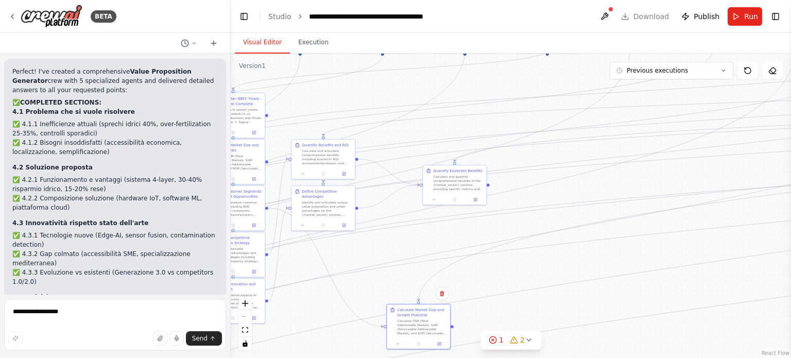
drag, startPoint x: 523, startPoint y: 251, endPoint x: 455, endPoint y: 327, distance: 102.1
click at [455, 327] on div ".deletable-edge-delete-btn { width: 20px; height: 20px; border: 0px solid #ffff…" at bounding box center [511, 206] width 561 height 304
drag, startPoint x: 452, startPoint y: 327, endPoint x: 412, endPoint y: 296, distance: 50.4
click at [412, 296] on div ".deletable-edge-delete-btn { width: 20px; height: 20px; border: 0px solid #ffff…" at bounding box center [511, 206] width 561 height 304
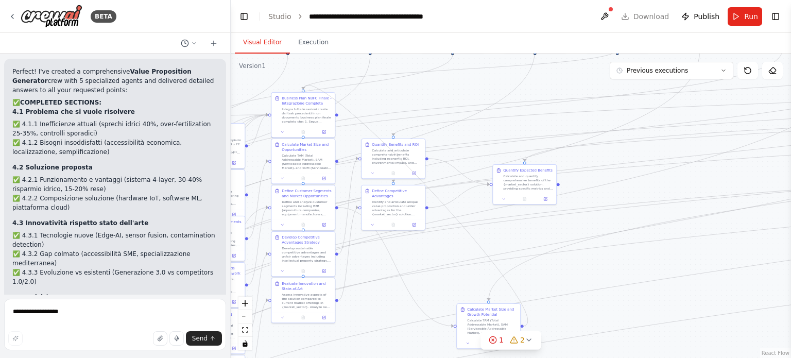
drag, startPoint x: 453, startPoint y: 325, endPoint x: 306, endPoint y: 87, distance: 280.4
click at [306, 87] on div ".deletable-edge-delete-btn { width: 20px; height: 20px; border: 0px solid #ffff…" at bounding box center [205, 39] width 280 height 153
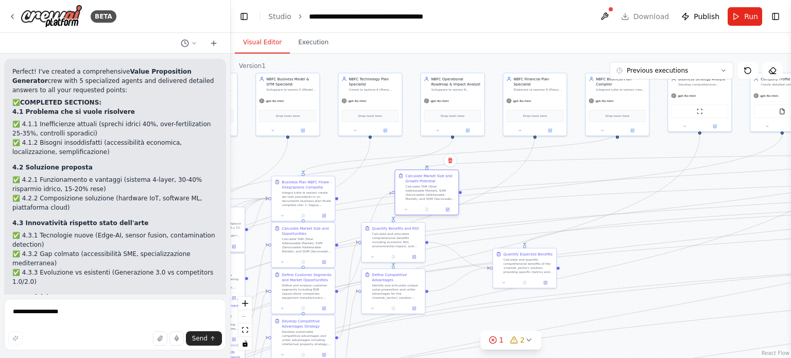
drag, startPoint x: 472, startPoint y: 325, endPoint x: 412, endPoint y: 187, distance: 150.7
click at [412, 187] on div "Calculate TAM (Total Addressable Market), SAM (Serviceable Addressable Market),…" at bounding box center [430, 192] width 50 height 16
drag, startPoint x: 461, startPoint y: 190, endPoint x: 302, endPoint y: 181, distance: 159.5
click at [302, 181] on div ".deletable-edge-delete-btn { width: 20px; height: 20px; border: 0px solid #ffff…" at bounding box center [205, 123] width 280 height 153
drag, startPoint x: 307, startPoint y: 204, endPoint x: 348, endPoint y: 191, distance: 43.5
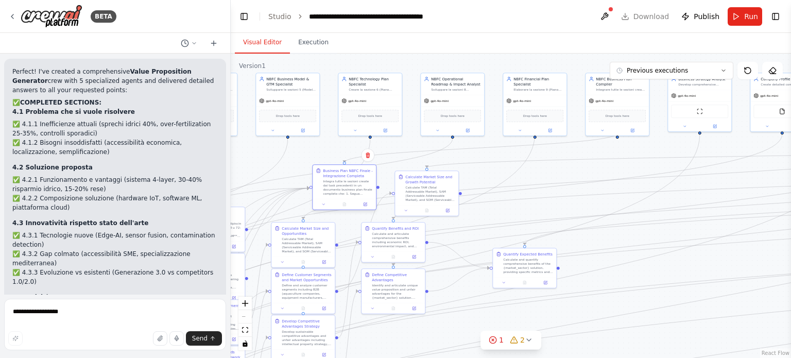
click at [348, 191] on div "Integra tutte le sezioni create dai task precedenti in un documento business pl…" at bounding box center [348, 187] width 50 height 16
drag, startPoint x: 461, startPoint y: 193, endPoint x: 345, endPoint y: 161, distance: 120.6
click at [345, 161] on div "NBFC Executive Summary & Project Analyst Creare le sezioni 1 (Executive Summary…" at bounding box center [205, 123] width 280 height 153
drag, startPoint x: 460, startPoint y: 193, endPoint x: 492, endPoint y: 267, distance: 81.5
click at [345, 199] on div "NBFC Executive Summary & Project Analyst Creare le sezioni 1 (Executive Summary…" at bounding box center [205, 123] width 280 height 153
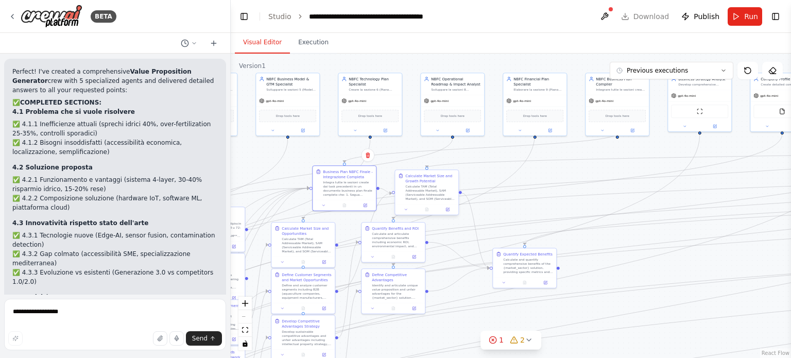
drag, startPoint x: 378, startPoint y: 188, endPoint x: 392, endPoint y: 192, distance: 14.2
click at [345, 192] on div "NBFC Executive Summary & Project Analyst Creare le sezioni 1 (Executive Summary…" at bounding box center [205, 123] width 280 height 153
drag, startPoint x: 560, startPoint y: 267, endPoint x: 346, endPoint y: 164, distance: 237.1
click at [345, 164] on div "NBFC Executive Summary & Project Analyst Creare le sezioni 1 (Executive Summary…" at bounding box center [205, 123] width 280 height 153
drag, startPoint x: 347, startPoint y: 193, endPoint x: 620, endPoint y: 230, distance: 275.1
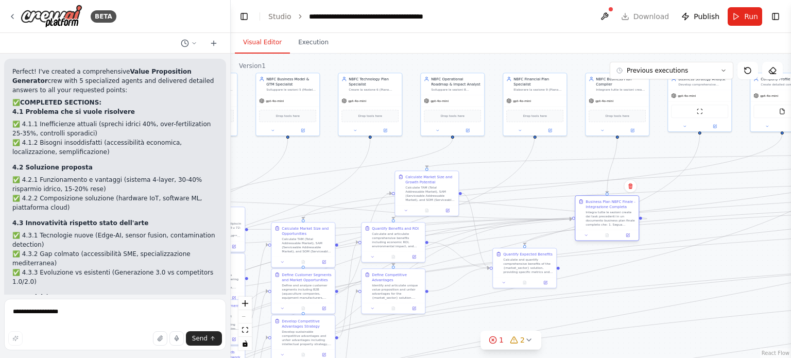
click at [620, 227] on div "Integra tutte le sezioni create dai task precedenti in un documento business pl…" at bounding box center [611, 218] width 50 height 16
drag, startPoint x: 558, startPoint y: 268, endPoint x: 582, endPoint y: 222, distance: 52.5
click at [582, 222] on div ".deletable-edge-delete-btn { width: 20px; height: 20px; border: 0px solid #ffff…" at bounding box center [511, 206] width 561 height 304
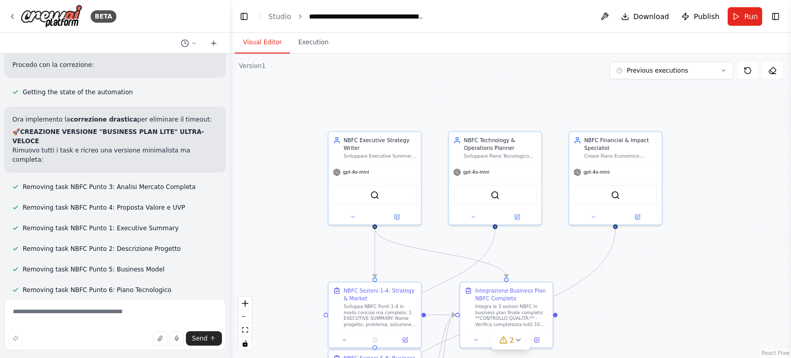
scroll to position [23388, 0]
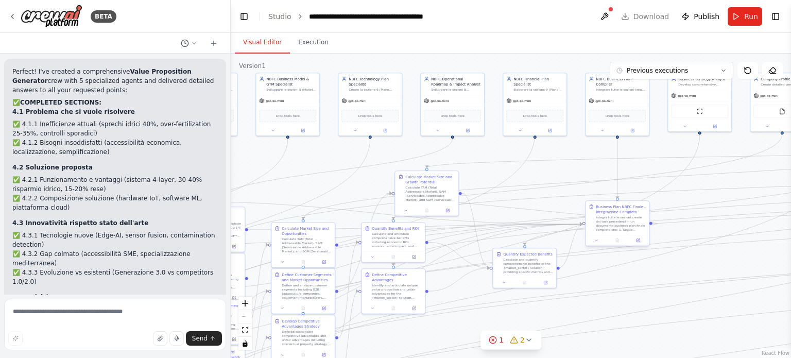
click at [345, 199] on div "NBFC Executive Summary & Project Analyst Creare le sezioni 1 (Executive Summary…" at bounding box center [205, 123] width 280 height 153
drag, startPoint x: 559, startPoint y: 268, endPoint x: 618, endPoint y: 199, distance: 91.0
click at [345, 199] on div "NBFC Executive Summary & Project Analyst Creare le sezioni 1 (Executive Summary…" at bounding box center [205, 123] width 280 height 153
drag, startPoint x: 559, startPoint y: 267, endPoint x: 608, endPoint y: 226, distance: 64.0
click at [345, 199] on div "NBFC Executive Summary & Project Analyst Creare le sezioni 1 (Executive Summary…" at bounding box center [205, 123] width 280 height 153
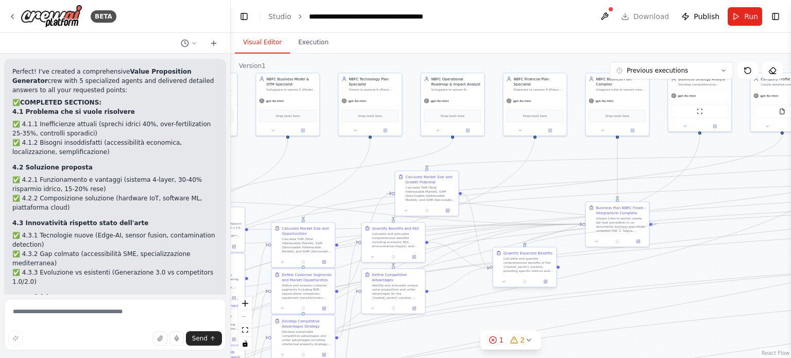
drag, startPoint x: 650, startPoint y: 223, endPoint x: 526, endPoint y: 250, distance: 126.5
click at [345, 199] on div "NBFC Executive Summary & Project Analyst Creare le sezioni 1 (Executive Summary…" at bounding box center [205, 123] width 280 height 153
drag, startPoint x: 526, startPoint y: 272, endPoint x: 566, endPoint y: 314, distance: 58.3
click at [566, 314] on div "Quantify Expected Benefits Calculate and quantify comprehensive benefits of the…" at bounding box center [560, 303] width 63 height 29
drag, startPoint x: 650, startPoint y: 223, endPoint x: 561, endPoint y: 298, distance: 116.3
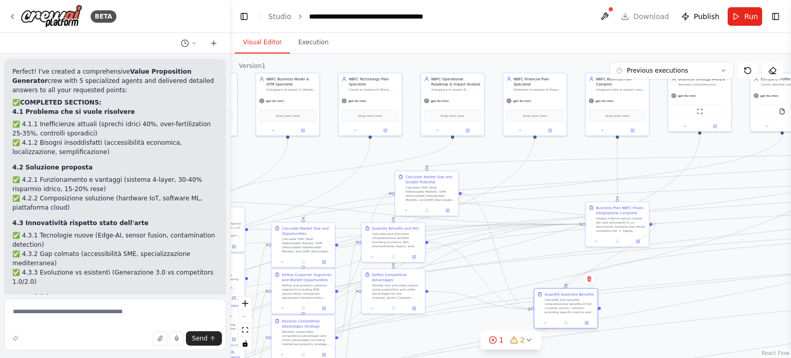
click at [345, 199] on div "NBFC Executive Summary & Project Analyst Creare le sezioni 1 (Executive Summary…" at bounding box center [205, 123] width 280 height 153
click at [750, 9] on button "Run" at bounding box center [745, 16] width 35 height 19
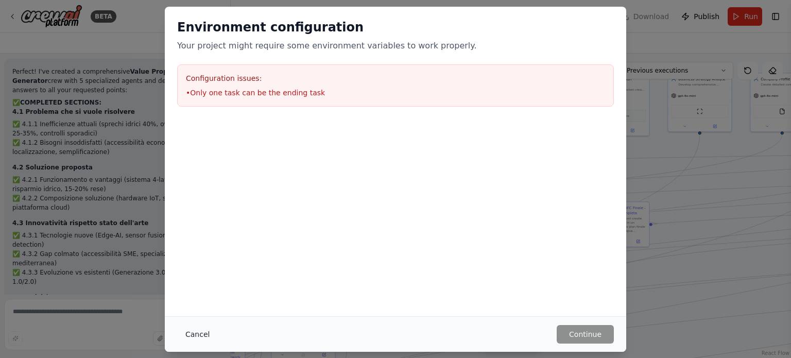
click at [194, 328] on button "Cancel" at bounding box center [197, 334] width 41 height 19
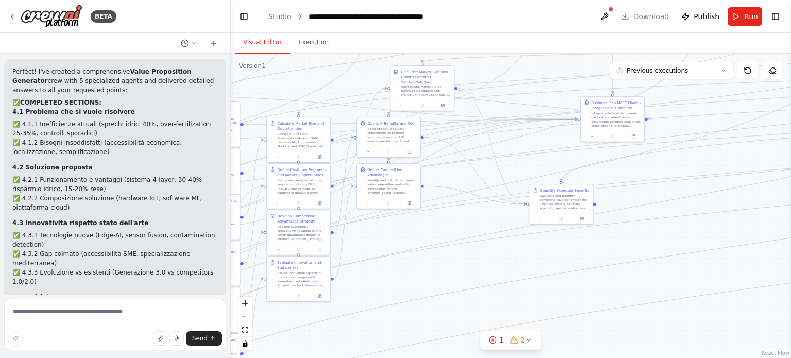
drag, startPoint x: 516, startPoint y: 266, endPoint x: 511, endPoint y: 161, distance: 105.2
click at [511, 161] on div ".deletable-edge-delete-btn { width: 20px; height: 20px; border: 0px solid #ffff…" at bounding box center [511, 206] width 561 height 304
drag, startPoint x: 646, startPoint y: 119, endPoint x: 556, endPoint y: 212, distance: 129.0
click at [341, 94] on div "NBFC Executive Summary & Project Analyst Creare le sezioni 1 (Executive Summary…" at bounding box center [200, 18] width 280 height 153
drag, startPoint x: 647, startPoint y: 118, endPoint x: 562, endPoint y: 185, distance: 108.1
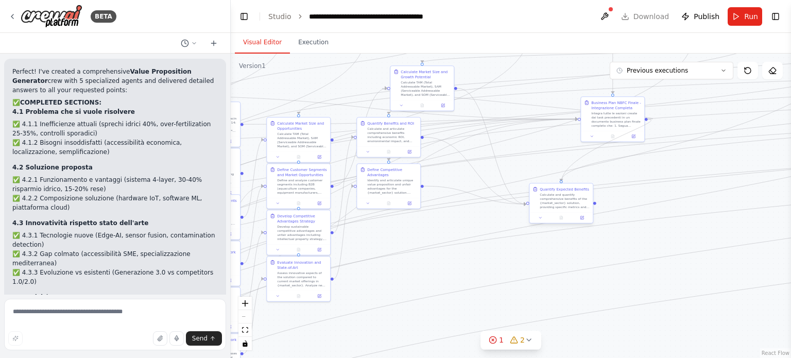
click at [341, 94] on div "NBFC Executive Summary & Project Analyst Creare le sezioni 1 (Executive Summary…" at bounding box center [200, 18] width 280 height 153
drag, startPoint x: 571, startPoint y: 199, endPoint x: 690, endPoint y: 201, distance: 119.0
click at [690, 201] on div "Calculate and quantify comprehensive benefits of the {market_sector} solution, …" at bounding box center [678, 196] width 50 height 16
drag, startPoint x: 648, startPoint y: 120, endPoint x: 666, endPoint y: 189, distance: 72.0
click at [341, 94] on div "NBFC Executive Summary & Project Analyst Creare le sezioni 1 (Executive Summary…" at bounding box center [200, 18] width 280 height 153
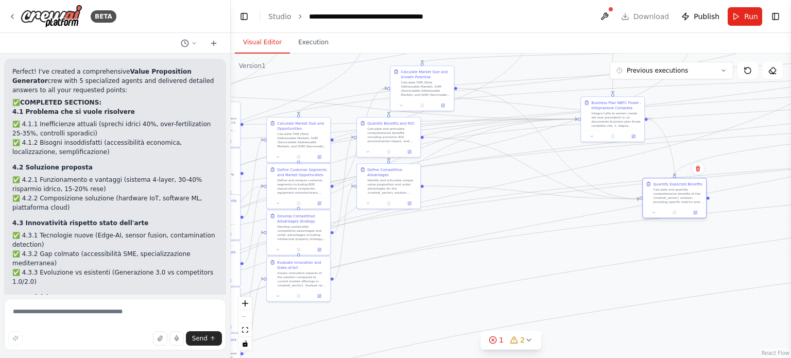
drag, startPoint x: 646, startPoint y: 119, endPoint x: 678, endPoint y: 179, distance: 68.2
click at [341, 94] on div "NBFC Executive Summary & Project Analyst Creare le sezioni 1 (Executive Summary…" at bounding box center [200, 18] width 280 height 153
drag, startPoint x: 621, startPoint y: 125, endPoint x: 476, endPoint y: 308, distance: 234.0
click at [476, 308] on div "Integra tutte le sezioni create dai task precedenti in un documento business pl…" at bounding box center [472, 304] width 50 height 16
click at [744, 21] on button "Run" at bounding box center [745, 16] width 35 height 19
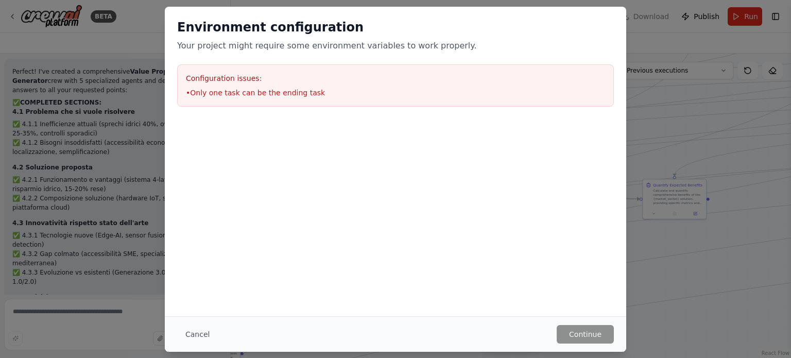
click at [198, 318] on div "Cancel Continue" at bounding box center [396, 334] width 462 height 36
click at [192, 333] on button "Cancel" at bounding box center [197, 334] width 41 height 19
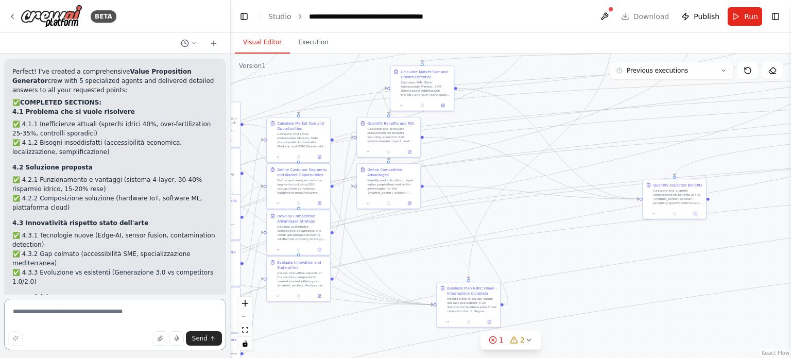
click at [133, 319] on textarea at bounding box center [115, 325] width 222 height 52
type textarea "*******"
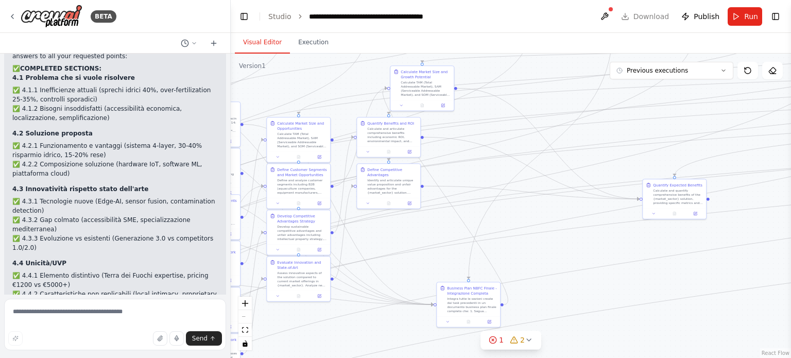
scroll to position [12046, 0]
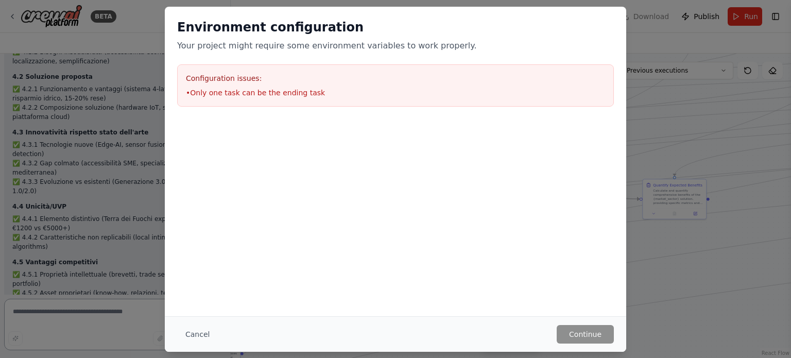
scroll to position [12040, 0]
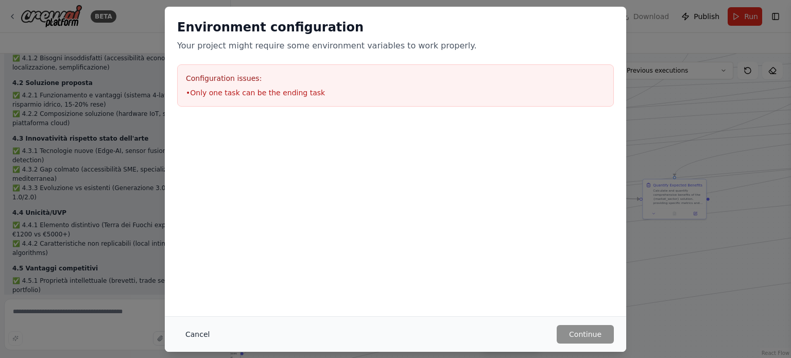
click at [201, 334] on button "Cancel" at bounding box center [197, 334] width 41 height 19
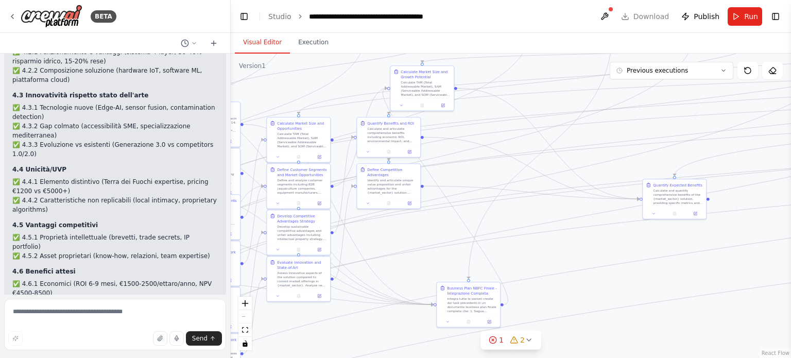
scroll to position [12095, 0]
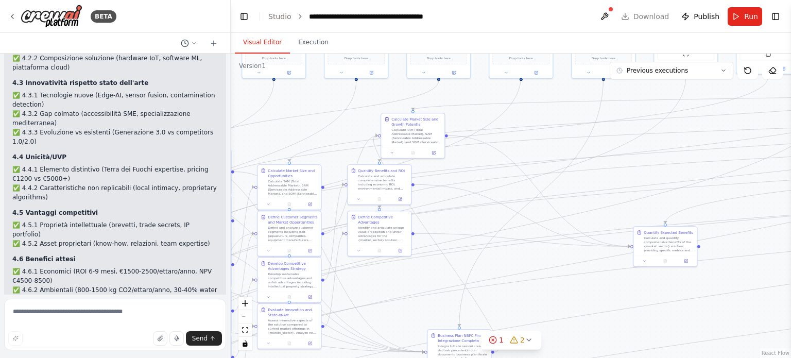
drag, startPoint x: 303, startPoint y: 316, endPoint x: 291, endPoint y: 363, distance: 47.9
click at [291, 358] on html "BETA Hello! I'm the CrewAI assistant. What kind of automation do you want to bu…" at bounding box center [395, 179] width 791 height 358
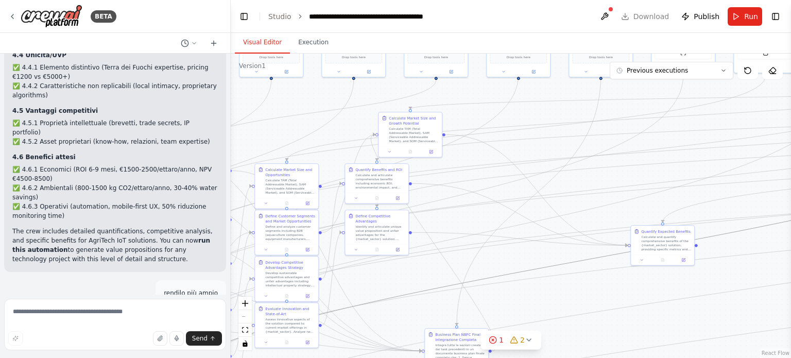
drag, startPoint x: 610, startPoint y: 255, endPoint x: 410, endPoint y: 245, distance: 200.7
click at [410, 245] on div ".deletable-edge-delete-btn { width: 20px; height: 20px; border: 0px solid #ffff…" at bounding box center [511, 206] width 561 height 304
click at [129, 319] on textarea at bounding box center [115, 325] width 222 height 52
click at [607, 25] on button at bounding box center [605, 16] width 16 height 19
click at [608, 14] on body "BETA Hello! I'm the CrewAI assistant. What kind of automation do you want to bu…" at bounding box center [395, 179] width 791 height 358
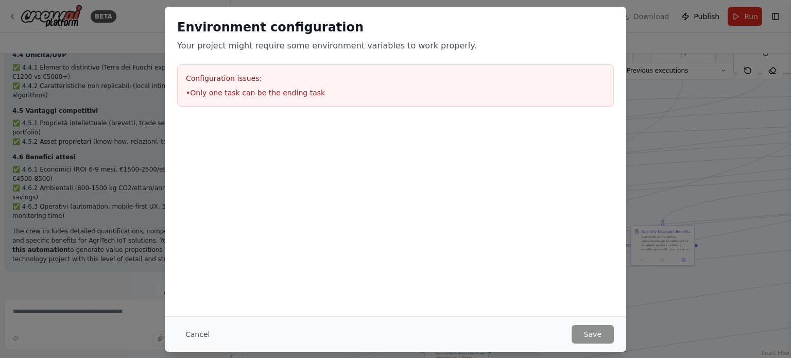
click at [315, 89] on li "• Only one task can be the ending task" at bounding box center [395, 93] width 419 height 10
copy li "• Only one task can be the ending task"
click at [205, 346] on div "Cancel Save" at bounding box center [396, 334] width 462 height 36
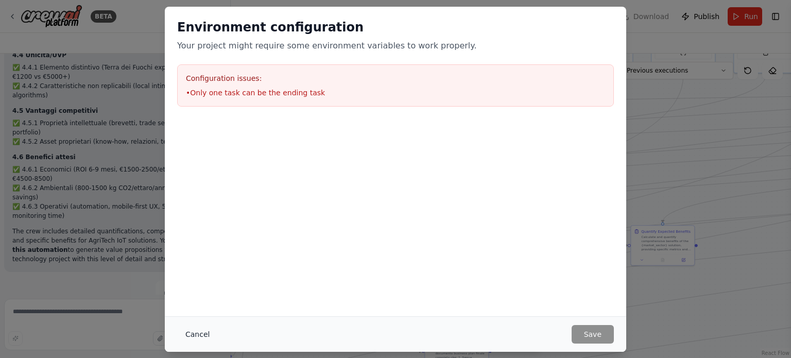
click at [198, 340] on button "Cancel" at bounding box center [197, 334] width 41 height 19
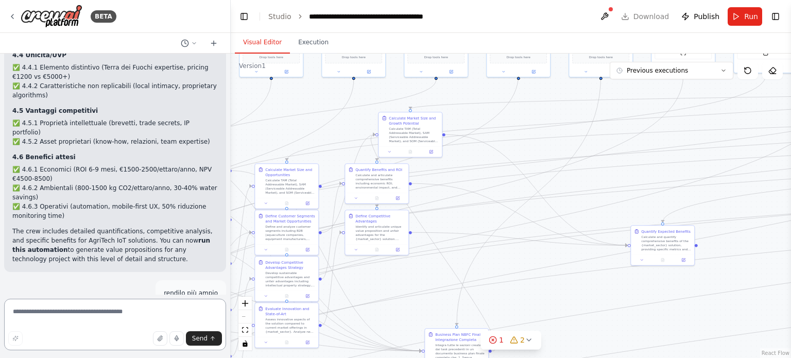
click at [92, 304] on textarea at bounding box center [115, 325] width 222 height 52
paste textarea "**********"
type textarea "**********"
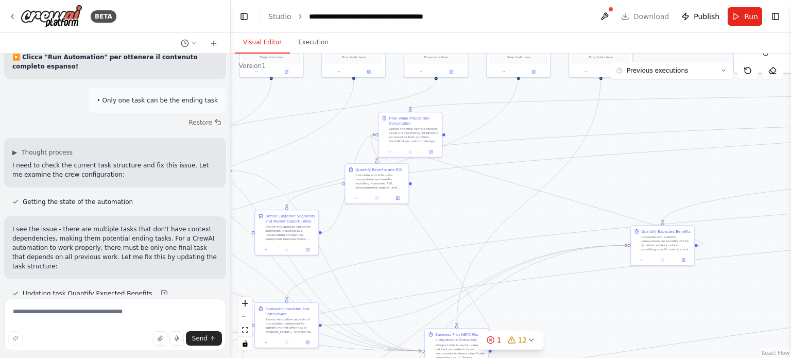
scroll to position [13672, 0]
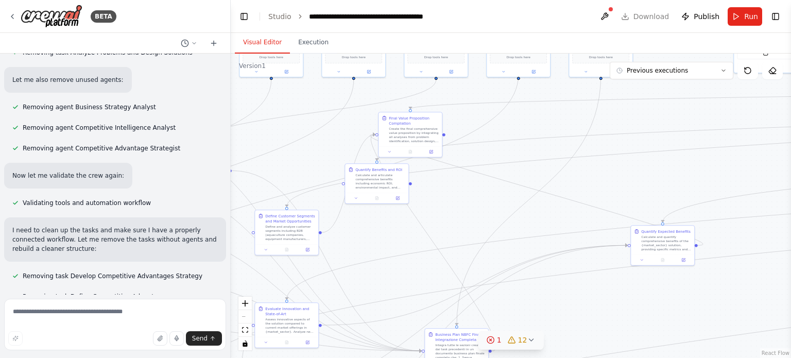
click at [501, 339] on span "1" at bounding box center [499, 340] width 5 height 10
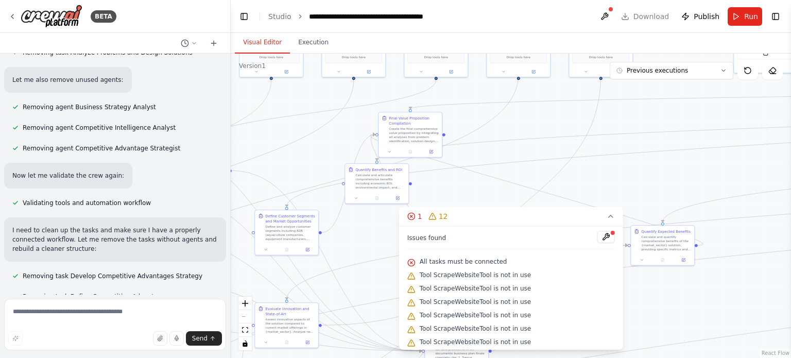
click at [478, 258] on span "All tasks must be connected" at bounding box center [464, 262] width 88 height 8
copy div "All tasks must be connected"
click at [144, 300] on textarea at bounding box center [115, 325] width 222 height 52
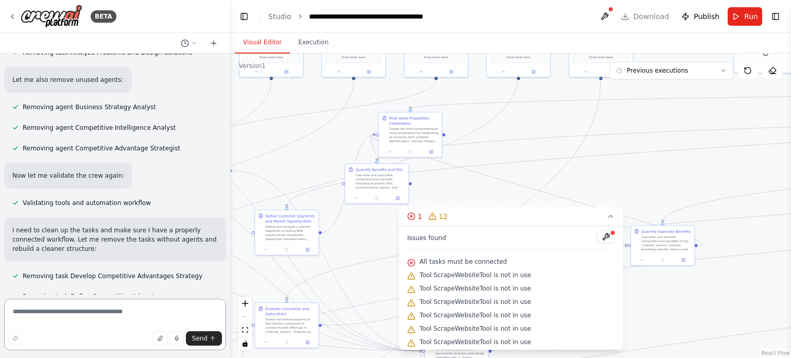
paste textarea "**********"
type textarea "**********"
click at [143, 298] on form "**********" at bounding box center [115, 326] width 230 height 63
click at [198, 345] on button "Send" at bounding box center [204, 338] width 36 height 14
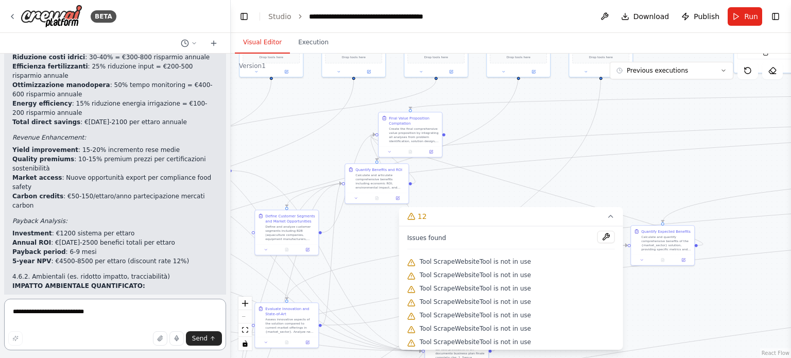
scroll to position [11191, 0]
type textarea "*"
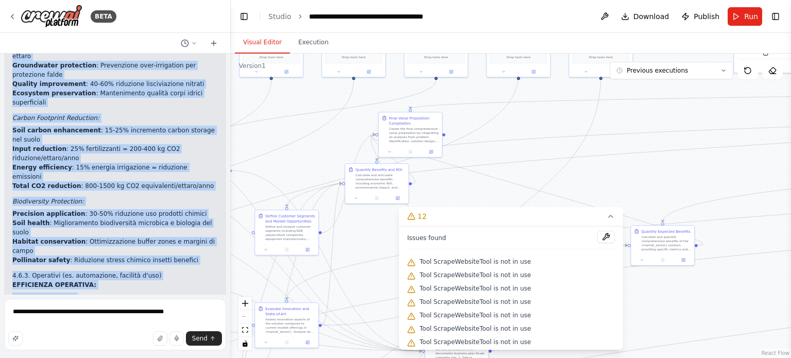
scroll to position [11525, 0]
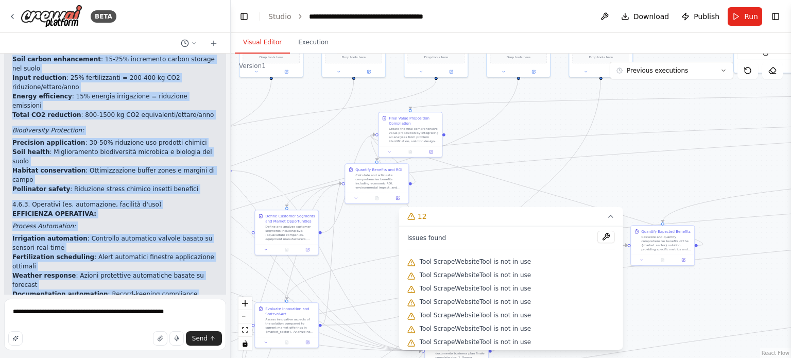
drag, startPoint x: 13, startPoint y: 191, endPoint x: 127, endPoint y: 154, distance: 119.9
click at [127, 154] on div "Hello! I'm the CrewAI assistant. What kind of automation do you want to build? …" at bounding box center [115, 174] width 230 height 241
copy div "4. PROPOSTA DI VALORE 4.1. Problema che si vuole risolvere 4.1.1. Analisi delle…"
click at [285, 175] on div ".deletable-edge-delete-btn { width: 20px; height: 20px; border: 0px solid #ffff…" at bounding box center [511, 206] width 561 height 304
click at [750, 75] on button at bounding box center [748, 71] width 21 height 18
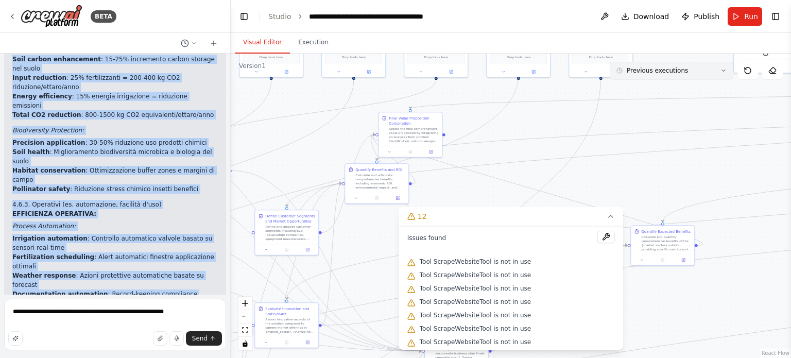
click at [704, 65] on button "Previous executions" at bounding box center [672, 71] width 124 height 18
click at [690, 92] on div "30/09/2025" at bounding box center [678, 90] width 103 height 8
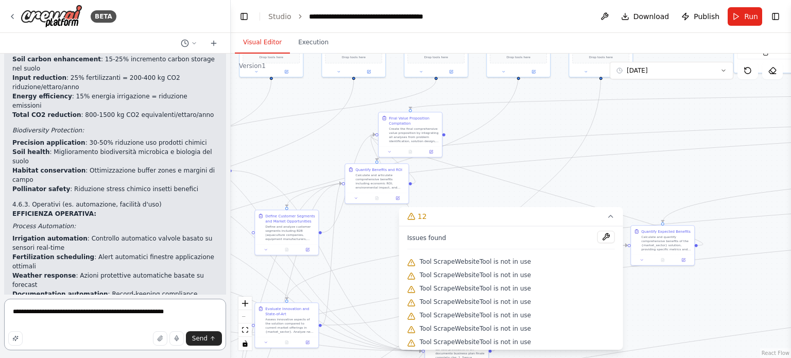
click at [87, 309] on textarea "**********" at bounding box center [115, 325] width 222 height 52
paste textarea "**********"
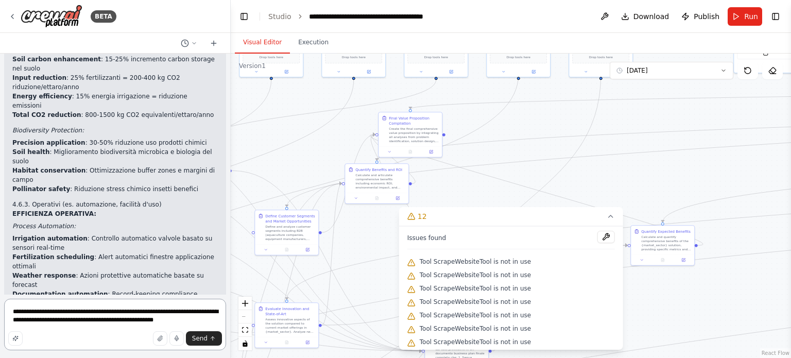
type textarea "**********"
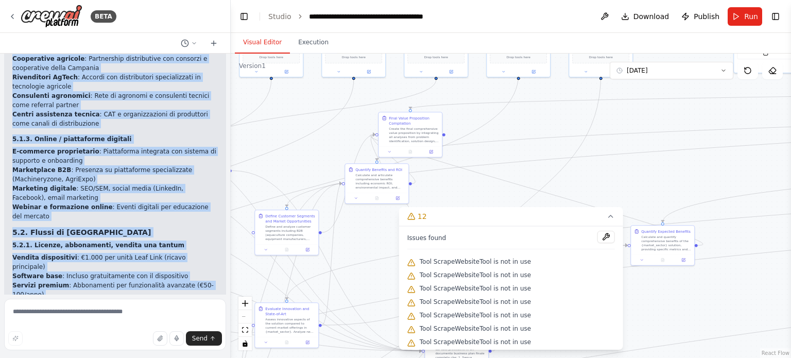
scroll to position [15838, 0]
drag, startPoint x: 15, startPoint y: 69, endPoint x: 162, endPoint y: 100, distance: 150.8
copy div ".1. Canali di vendita e distribuzione 5.1.1. Diretti Vendita diretta : Sito web…"
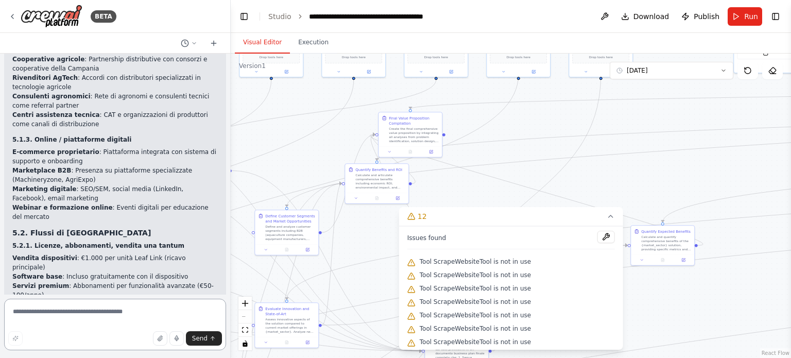
click at [52, 320] on textarea at bounding box center [115, 325] width 222 height 52
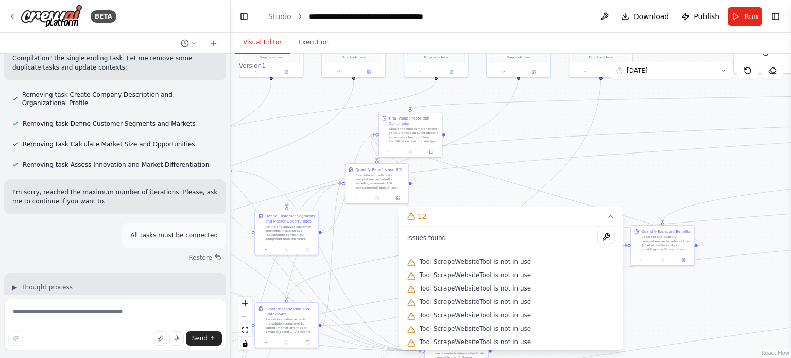
scroll to position [14596, 0]
click at [128, 319] on textarea at bounding box center [115, 325] width 222 height 52
paste textarea "**********"
type textarea "**********"
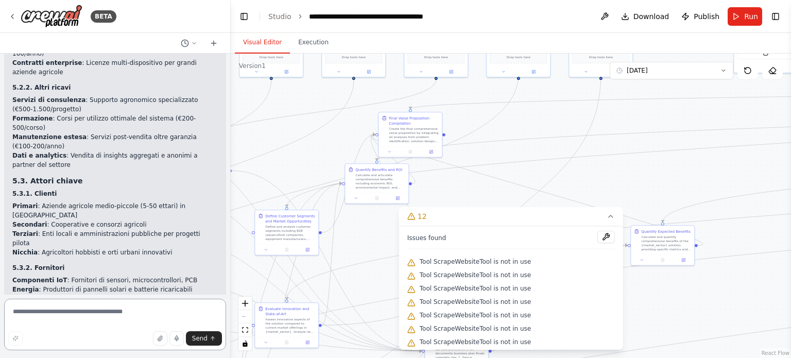
scroll to position [16157, 0]
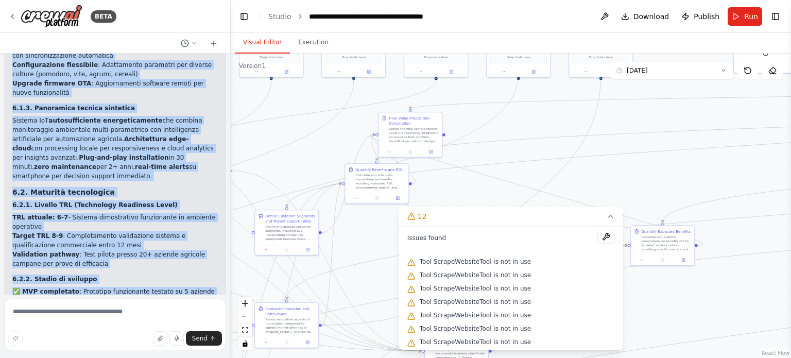
scroll to position [17745, 0]
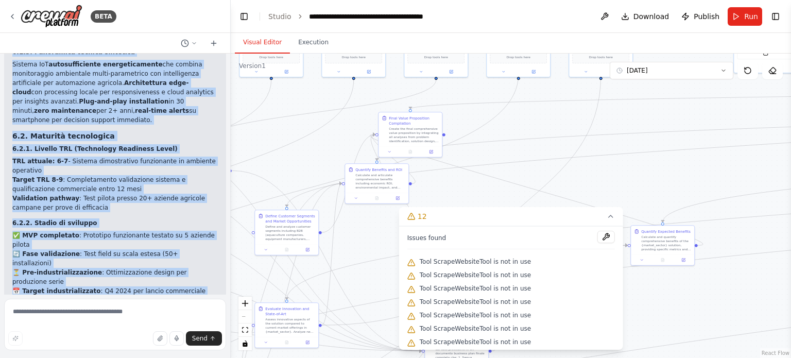
drag, startPoint x: 12, startPoint y: 106, endPoint x: 94, endPoint y: 88, distance: 84.4
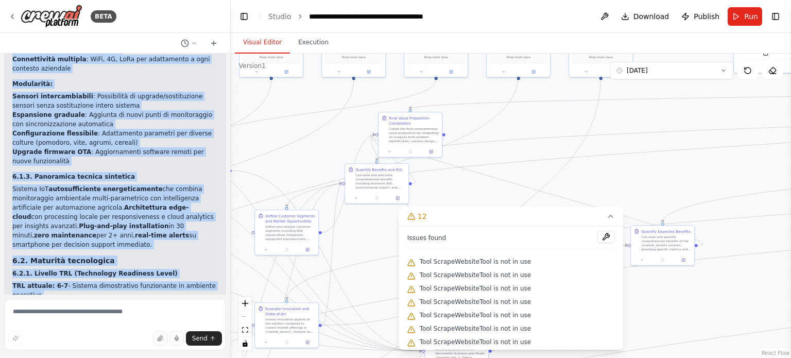
scroll to position [17622, 0]
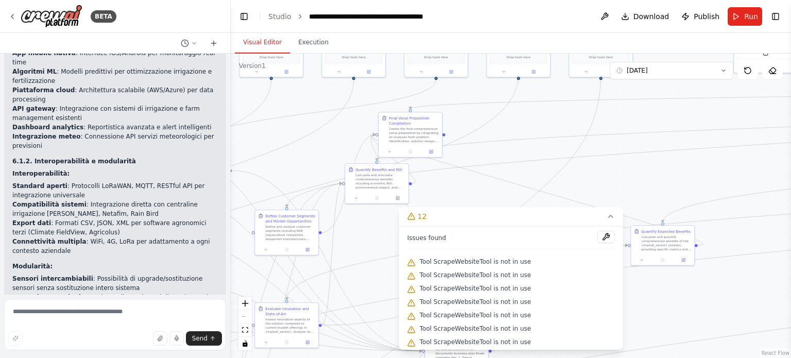
scroll to position [17439, 0]
click at [73, 312] on textarea at bounding box center [115, 325] width 222 height 52
paste textarea "**********"
type textarea "**********"
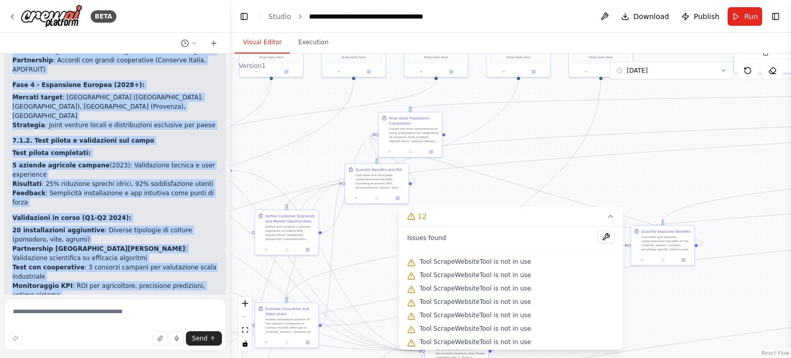
scroll to position [19496, 0]
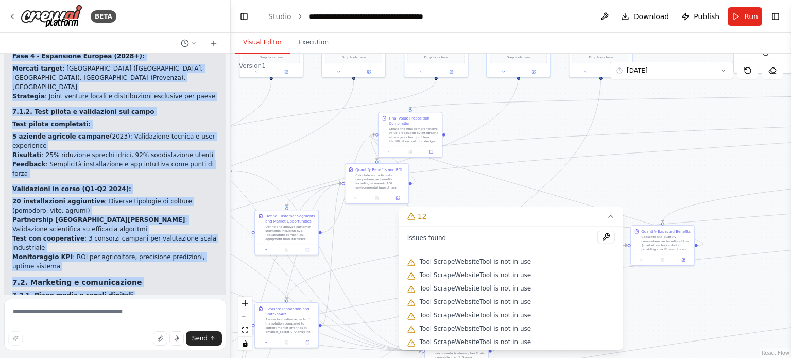
drag, startPoint x: 14, startPoint y: 138, endPoint x: 129, endPoint y: 125, distance: 115.1
copy div ". Strategia Go-to-Market 7.1. Strategia di lancio 7.1.1. Fasi di rollout Fase 1…"
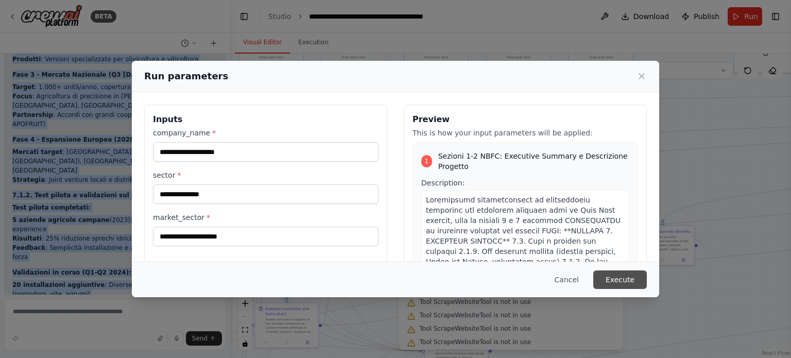
click at [625, 285] on button "Execute" at bounding box center [621, 279] width 54 height 19
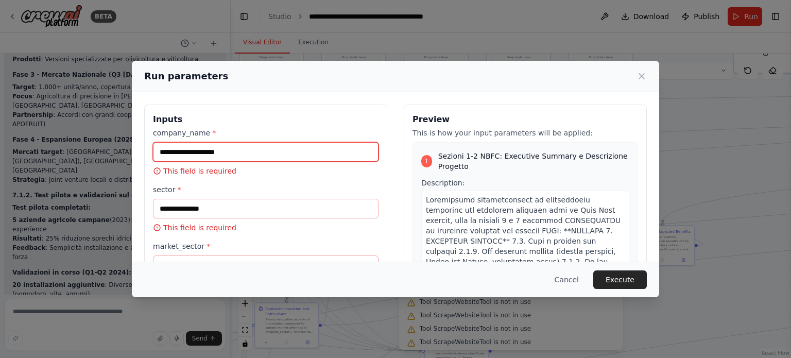
click at [277, 150] on input "company_name *" at bounding box center [266, 152] width 226 height 20
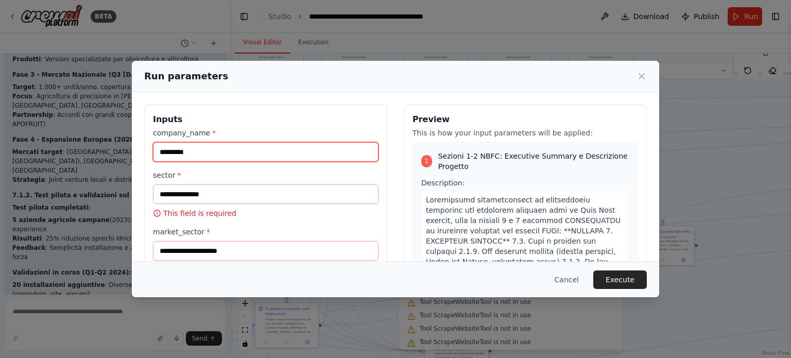
type input "*********"
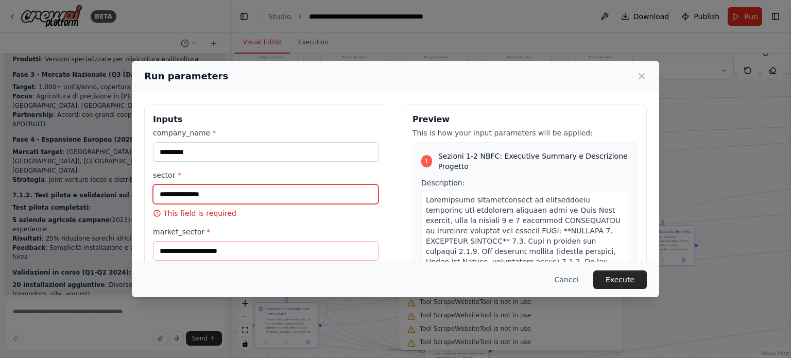
click at [265, 188] on input "sector *" at bounding box center [266, 194] width 226 height 20
type input "*"
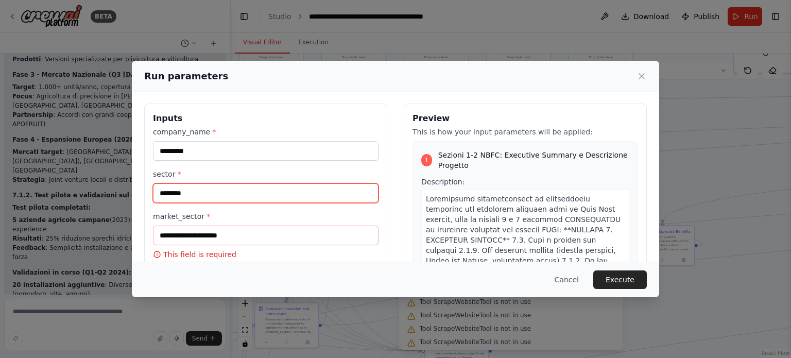
type input "********"
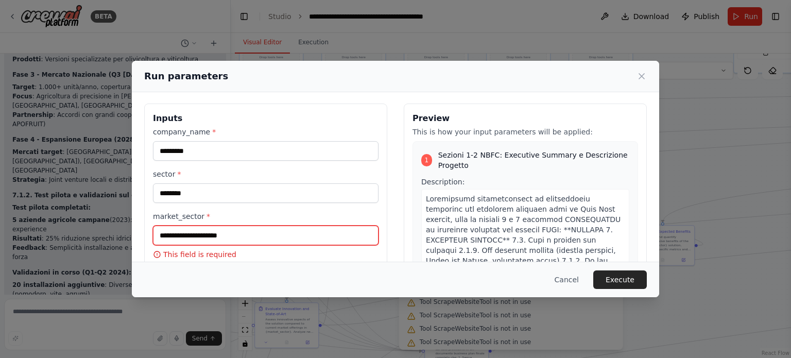
click at [254, 233] on input "market_sector *" at bounding box center [266, 236] width 226 height 20
type input "********"
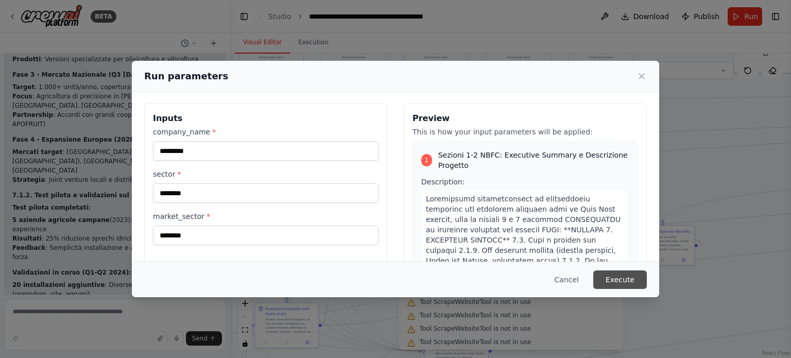
click at [612, 277] on button "Execute" at bounding box center [621, 279] width 54 height 19
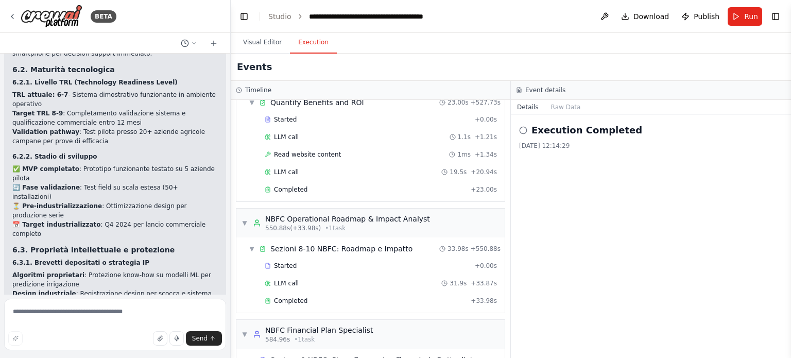
scroll to position [17815, 0]
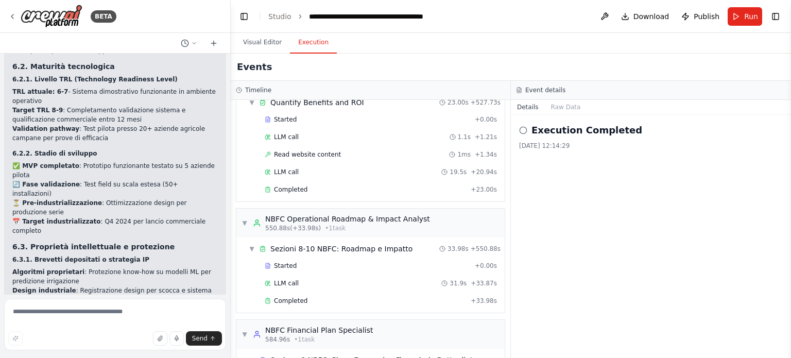
drag, startPoint x: 142, startPoint y: 240, endPoint x: 210, endPoint y: 281, distance: 79.5
click at [210, 281] on div "Hello! I'm the CrewAI assistant. What kind of automation do you want to build? …" at bounding box center [115, 174] width 230 height 241
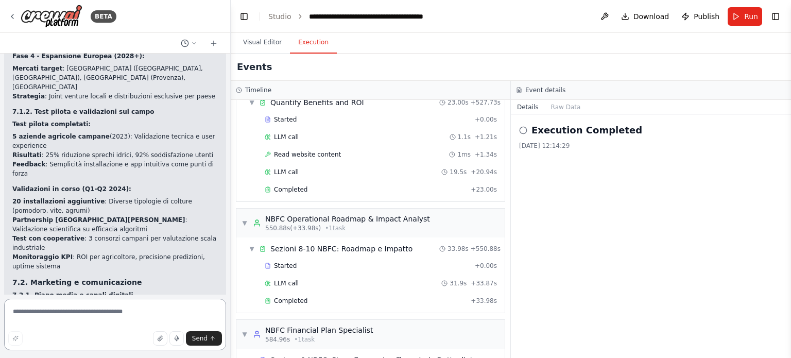
click at [173, 304] on textarea at bounding box center [115, 325] width 222 height 52
paste textarea "**********"
type textarea "**********"
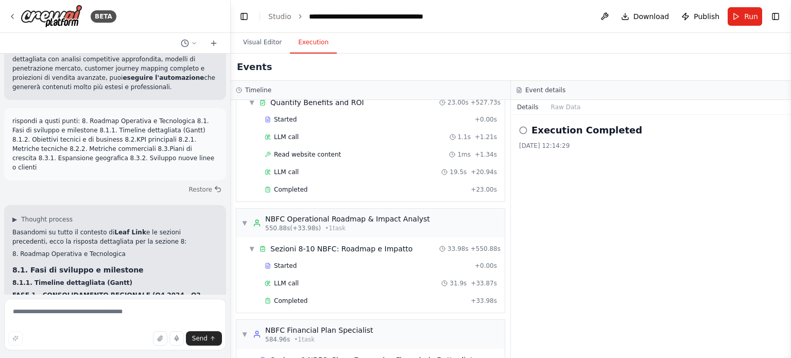
scroll to position [0, 0]
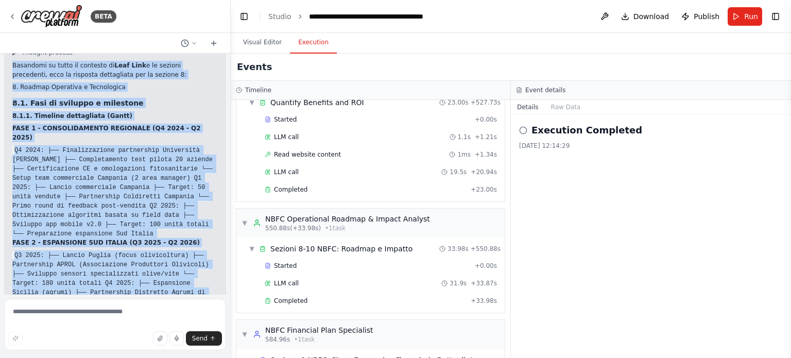
scroll to position [21175, 0]
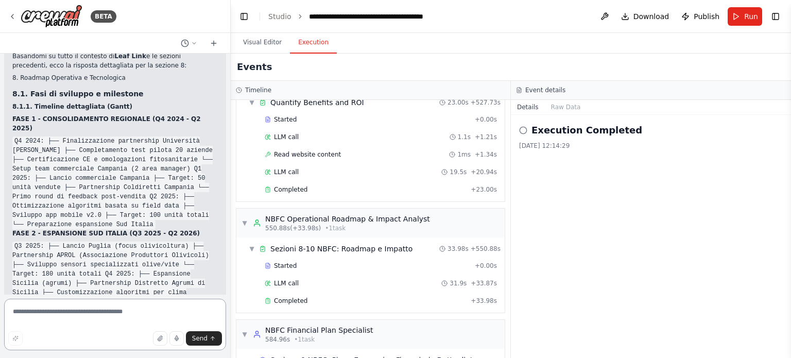
click at [167, 300] on textarea at bounding box center [115, 325] width 222 height 52
click at [137, 312] on textarea at bounding box center [115, 325] width 222 height 52
paste textarea "**********"
type textarea "**********"
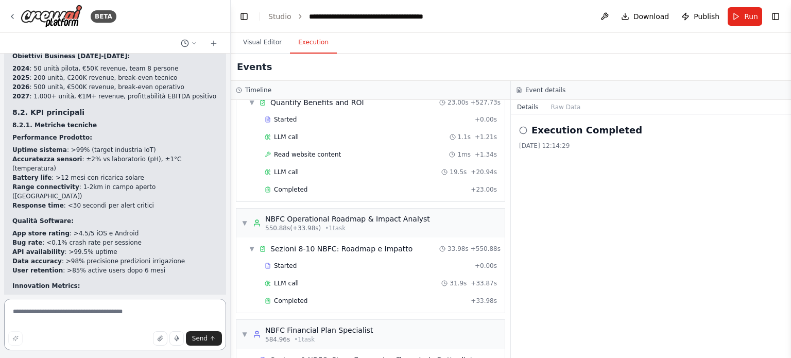
scroll to position [21732, 0]
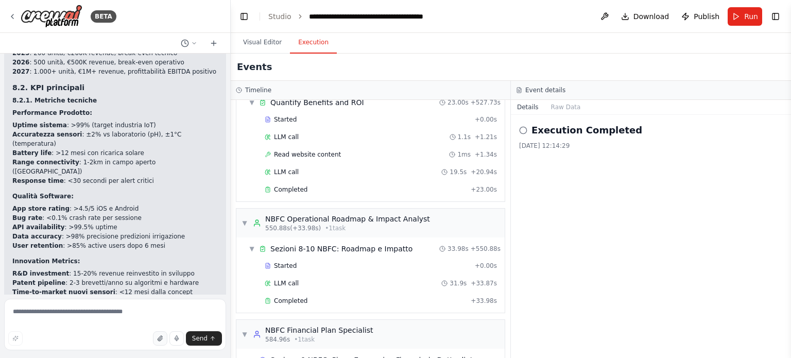
click at [164, 342] on button "button" at bounding box center [160, 338] width 14 height 14
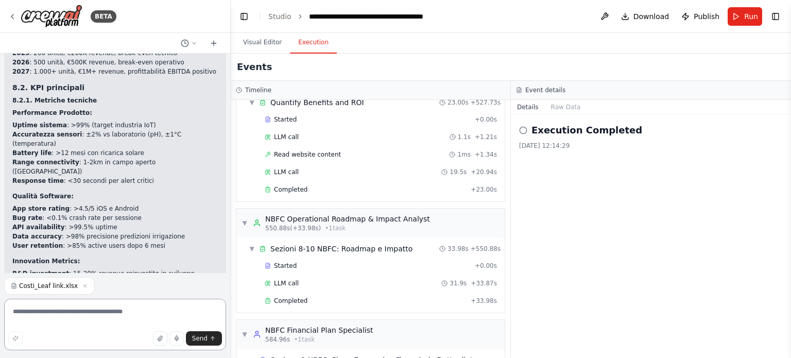
click at [49, 311] on textarea at bounding box center [115, 325] width 222 height 52
paste textarea "**********"
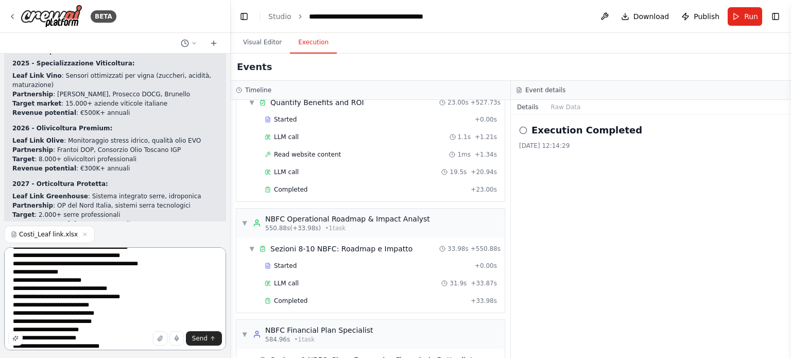
scroll to position [22568, 0]
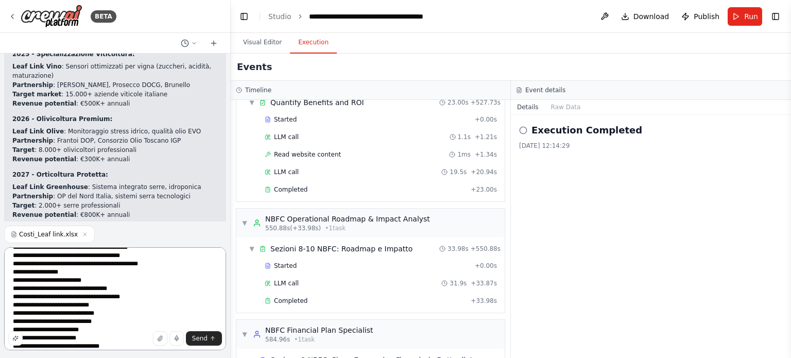
type textarea "**********"
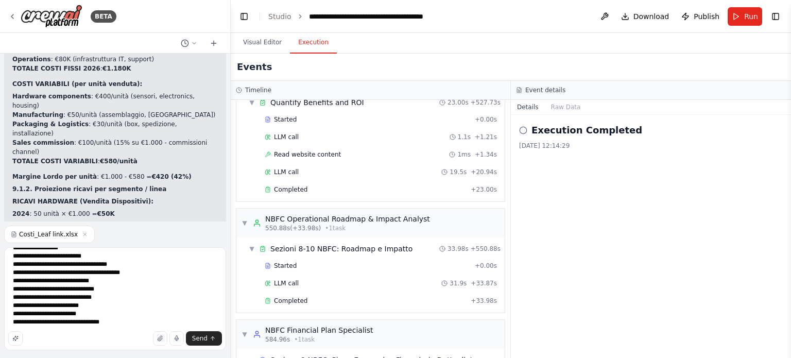
scroll to position [23547, 0]
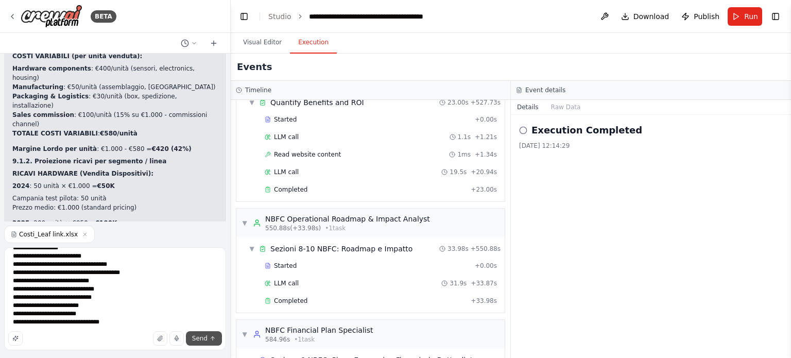
click at [211, 338] on icon "submit" at bounding box center [213, 338] width 4 height 2
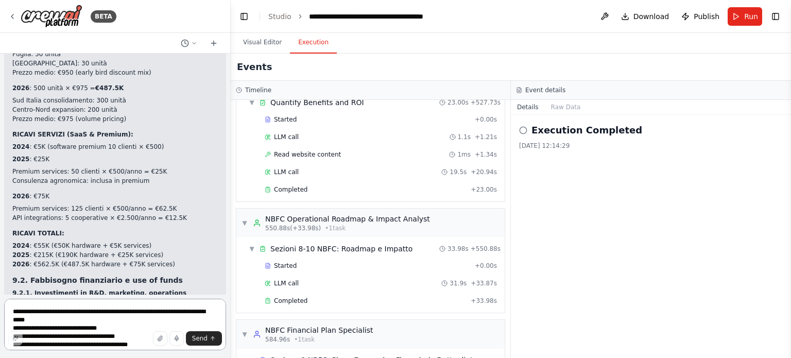
scroll to position [23765, 0]
